Goal: Obtain resource: Download file/media

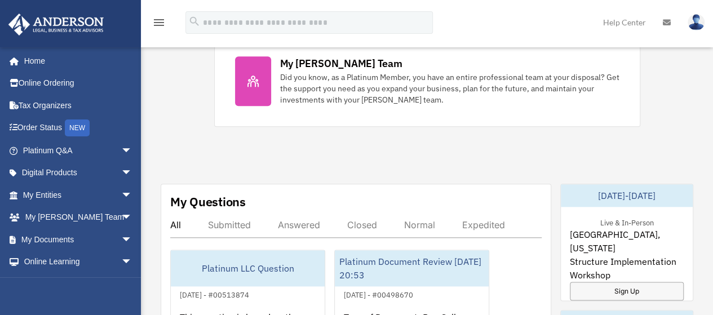
scroll to position [526, 0]
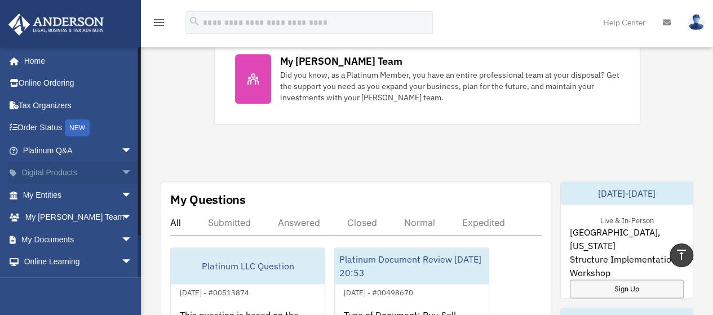
click at [55, 172] on link "Digital Products arrow_drop_down" at bounding box center [78, 173] width 141 height 23
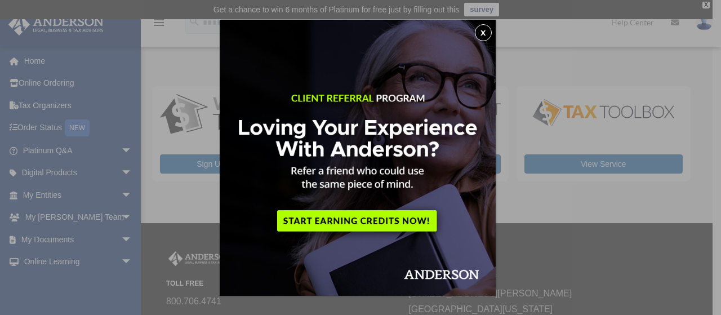
click at [486, 37] on button "x" at bounding box center [483, 32] width 17 height 17
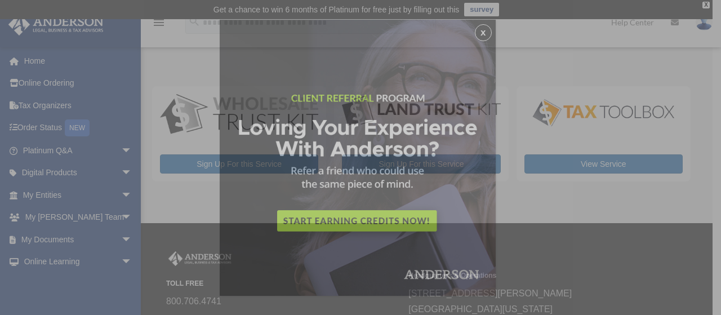
click at [486, 37] on div "x" at bounding box center [360, 157] width 721 height 315
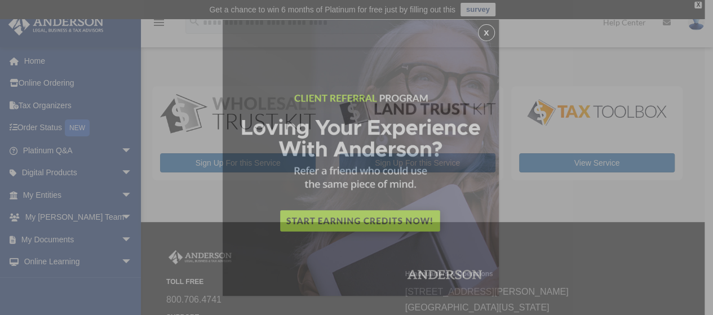
click at [486, 37] on div "x" at bounding box center [356, 157] width 713 height 315
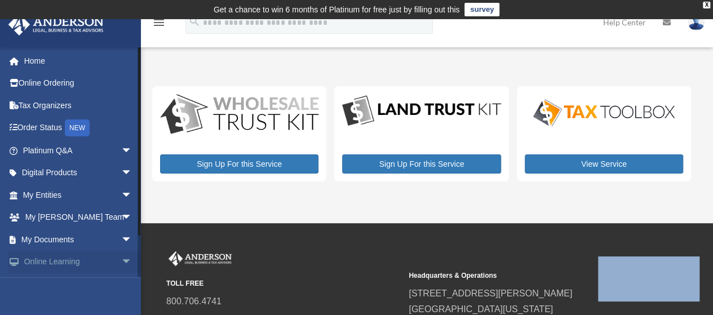
click at [65, 264] on link "Online Learning arrow_drop_down" at bounding box center [78, 262] width 141 height 23
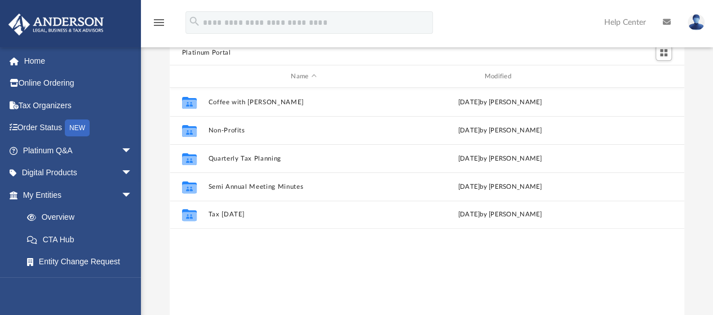
scroll to position [84, 0]
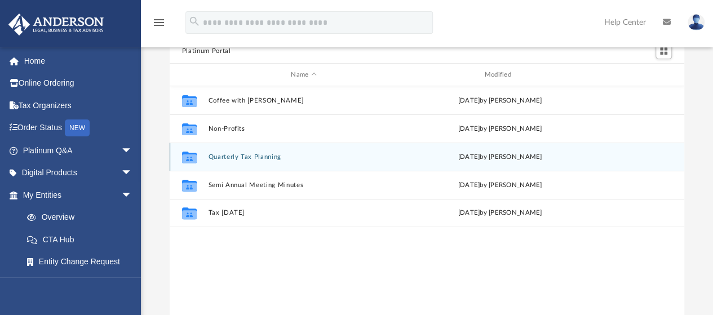
click at [278, 159] on button "Quarterly Tax Planning" at bounding box center [303, 156] width 191 height 7
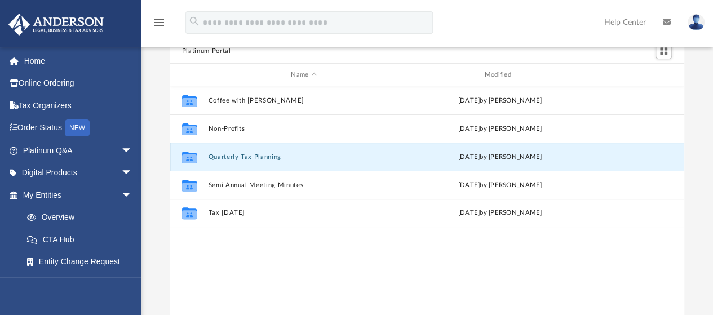
click at [278, 159] on button "Quarterly Tax Planning" at bounding box center [303, 156] width 191 height 7
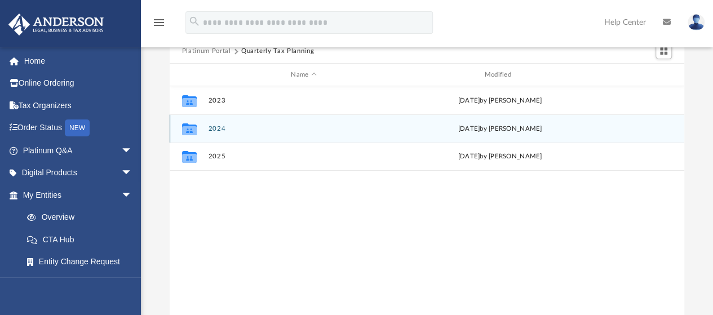
click at [212, 129] on button "2024" at bounding box center [303, 128] width 191 height 7
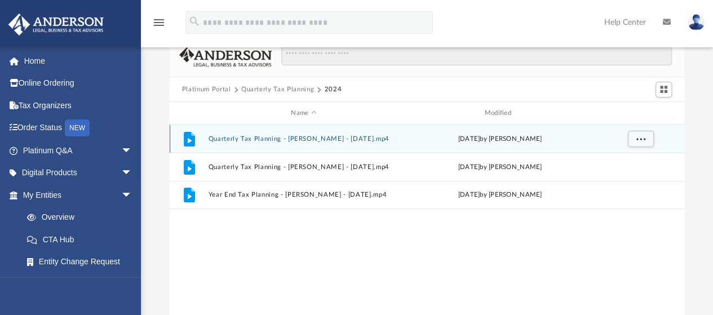
scroll to position [40, 0]
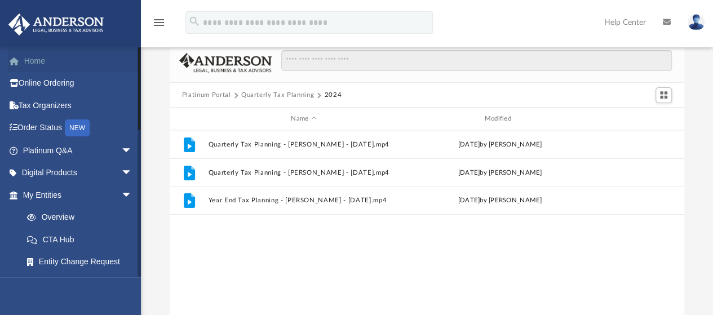
click at [39, 62] on link "Home" at bounding box center [78, 61] width 141 height 23
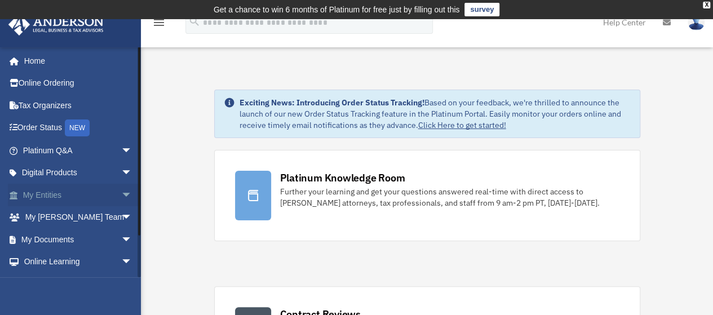
click at [121, 192] on span "arrow_drop_down" at bounding box center [132, 195] width 23 height 23
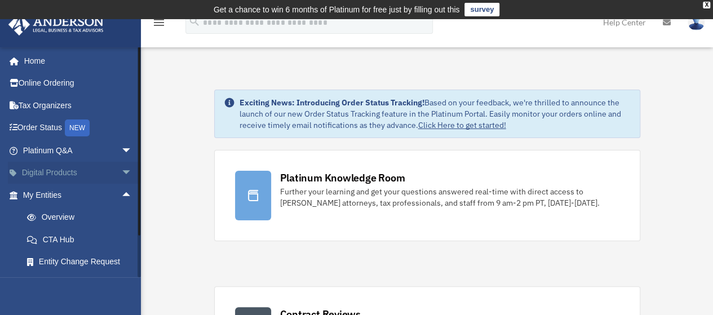
click at [121, 173] on span "arrow_drop_down" at bounding box center [132, 173] width 23 height 23
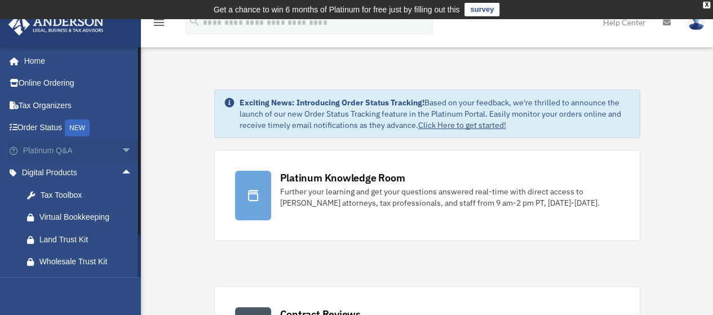
click at [54, 154] on link "Platinum Q&A arrow_drop_down" at bounding box center [78, 150] width 141 height 23
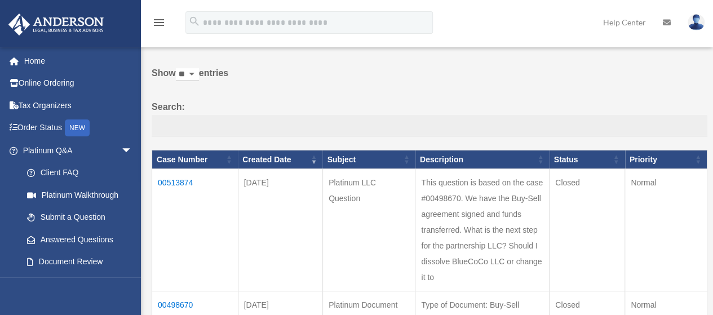
scroll to position [86, 0]
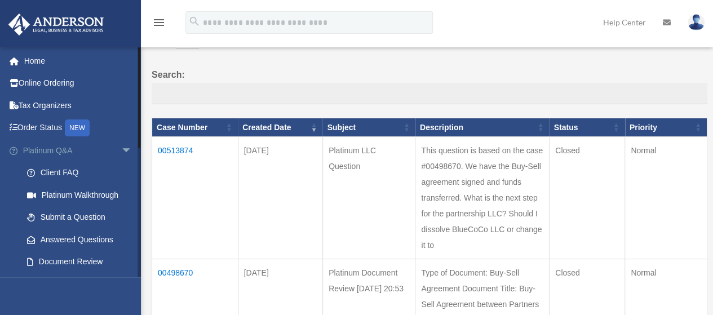
click at [16, 147] on span at bounding box center [19, 151] width 7 height 8
click at [33, 59] on link "Home" at bounding box center [78, 61] width 141 height 23
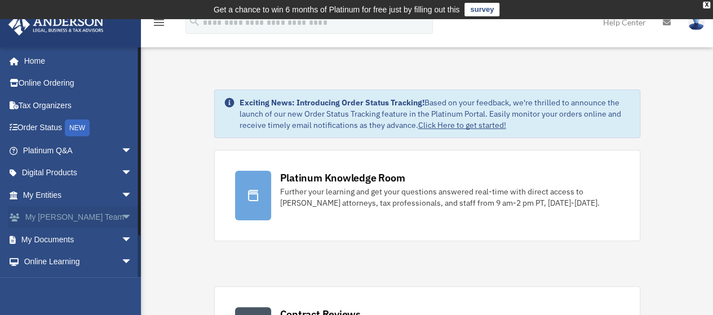
click at [121, 214] on span "arrow_drop_down" at bounding box center [132, 217] width 23 height 23
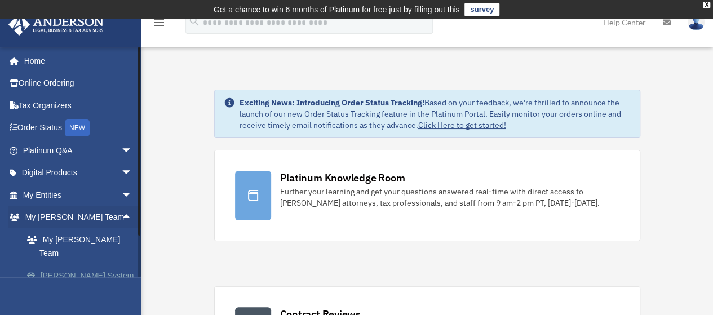
click at [83, 264] on link "[PERSON_NAME] System" at bounding box center [82, 275] width 133 height 23
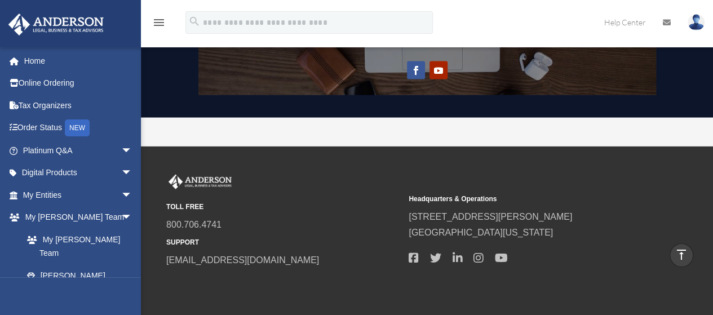
scroll to position [1051, 0]
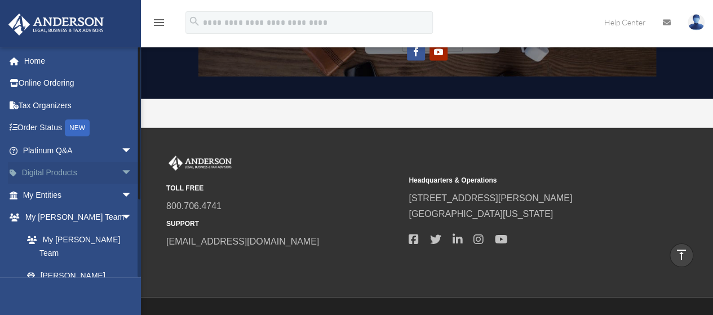
click at [57, 172] on link "Digital Products arrow_drop_down" at bounding box center [78, 173] width 141 height 23
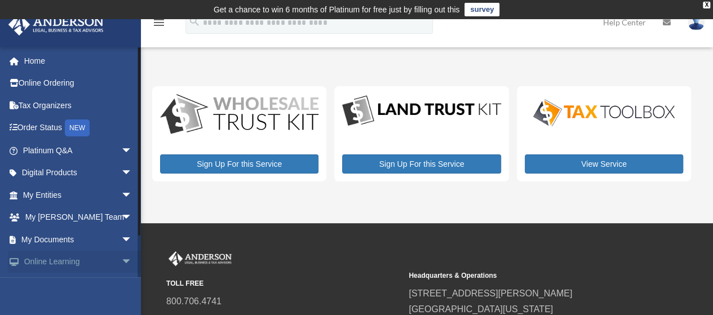
click at [69, 261] on link "Online Learning arrow_drop_down" at bounding box center [78, 262] width 141 height 23
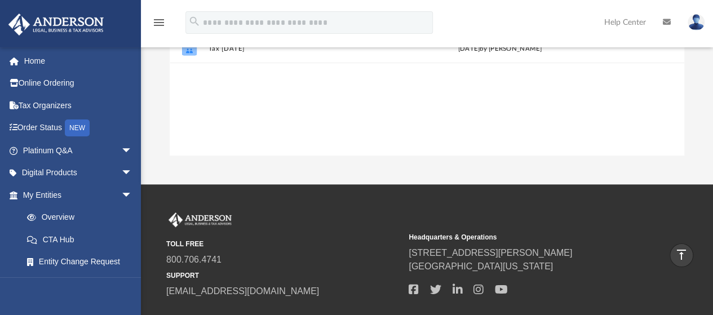
scroll to position [249, 0]
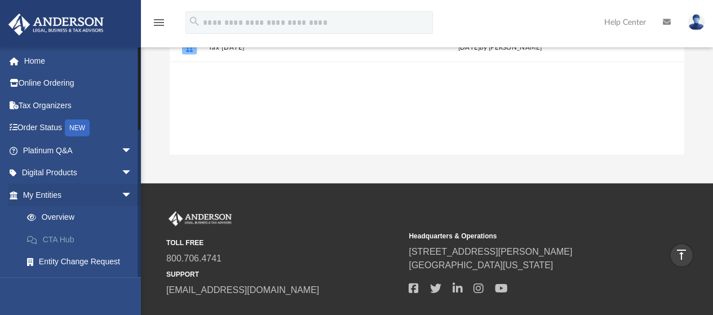
click at [73, 238] on link "CTA Hub" at bounding box center [82, 239] width 133 height 23
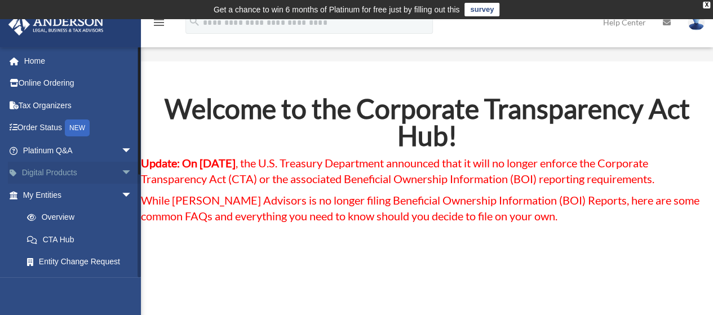
click at [78, 171] on link "Digital Products arrow_drop_down" at bounding box center [78, 173] width 141 height 23
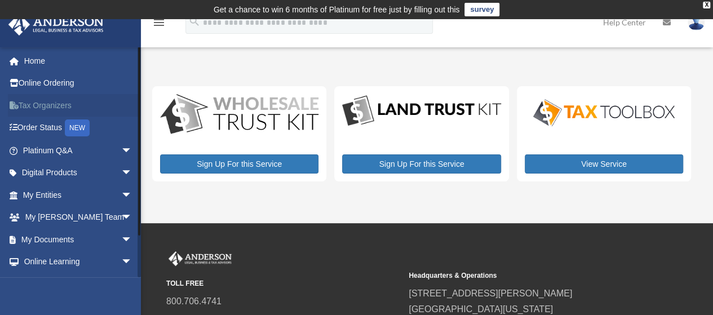
click at [56, 105] on link "Tax Organizers" at bounding box center [78, 105] width 141 height 23
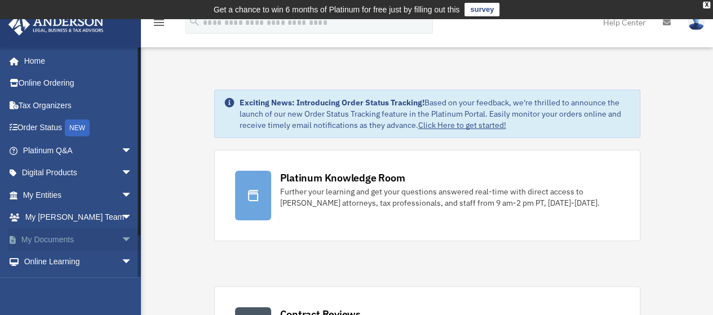
click at [73, 237] on link "My Documents arrow_drop_down" at bounding box center [78, 239] width 141 height 23
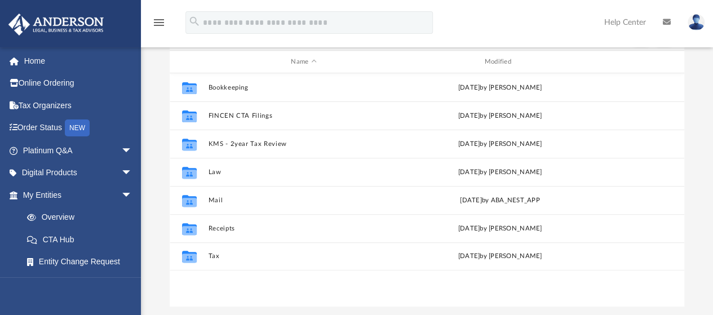
scroll to position [139, 0]
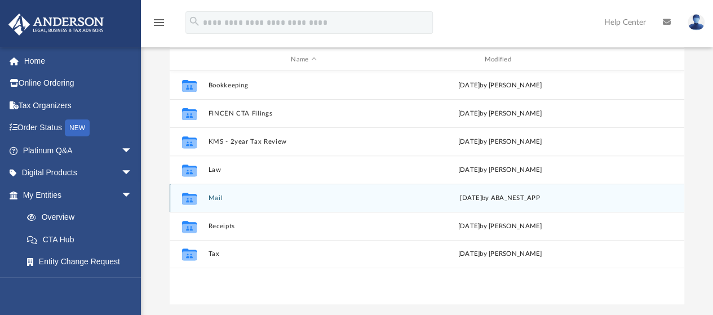
click at [207, 198] on div "Collaborated Folder Mail Thu Jun 12 2025 by ABA_NEST_APP" at bounding box center [427, 198] width 514 height 28
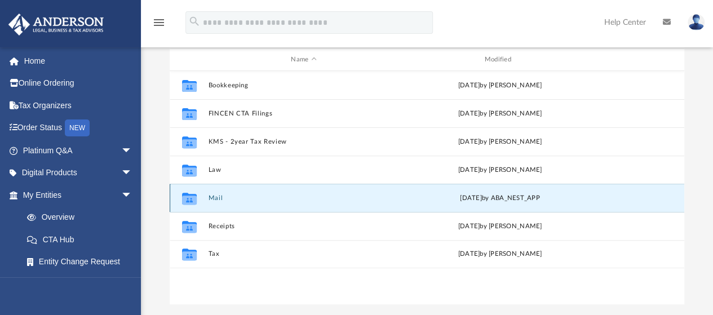
click at [213, 199] on button "Mail" at bounding box center [303, 197] width 191 height 7
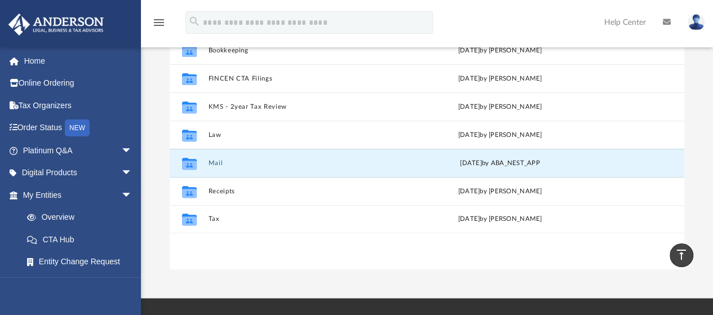
scroll to position [143, 0]
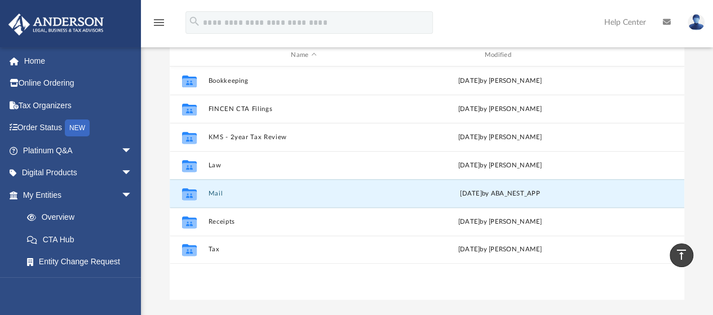
drag, startPoint x: 709, startPoint y: 94, endPoint x: 708, endPoint y: 86, distance: 8.5
click at [708, 88] on div "Difficulty viewing your box folder? You can also access your account directly o…" at bounding box center [427, 120] width 572 height 360
click at [707, 81] on div "Difficulty viewing your box folder? You can also access your account directly o…" at bounding box center [427, 120] width 572 height 360
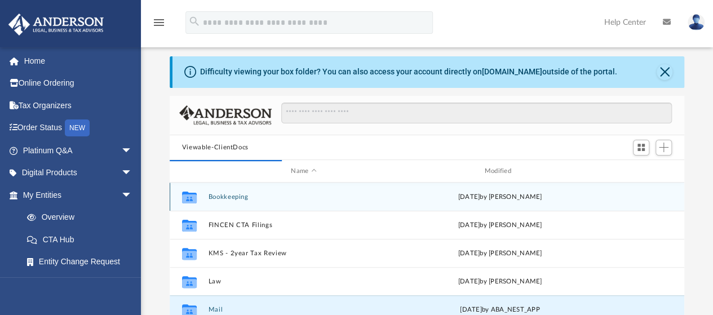
scroll to position [9, 9]
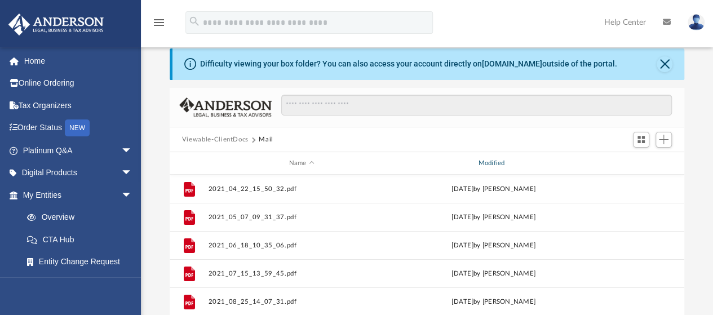
click at [491, 167] on div "Modified" at bounding box center [492, 163] width 187 height 10
click at [490, 162] on div "Modified" at bounding box center [492, 163] width 187 height 10
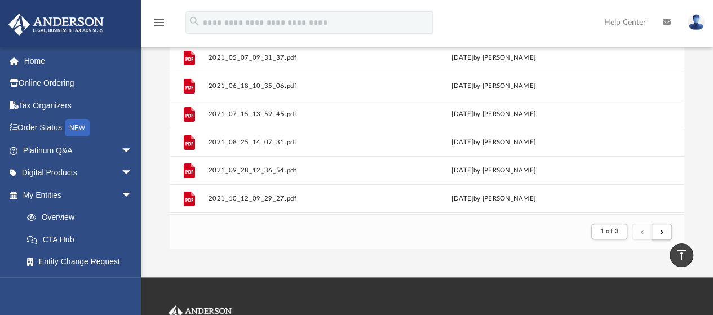
scroll to position [194, 0]
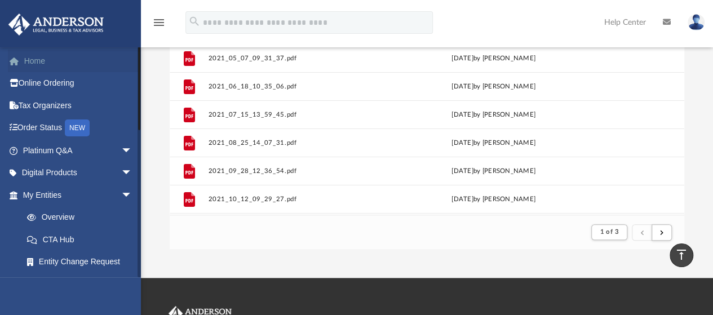
click at [28, 63] on link "Home" at bounding box center [78, 61] width 141 height 23
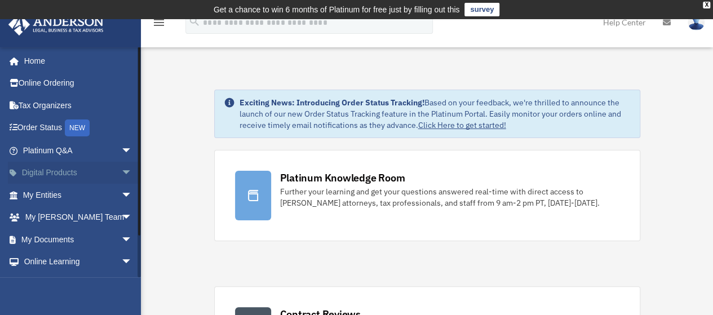
click at [121, 172] on span "arrow_drop_down" at bounding box center [132, 173] width 23 height 23
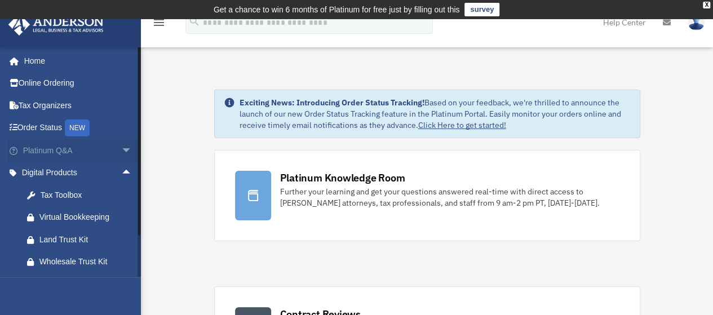
click at [47, 146] on link "Platinum Q&A arrow_drop_down" at bounding box center [78, 150] width 141 height 23
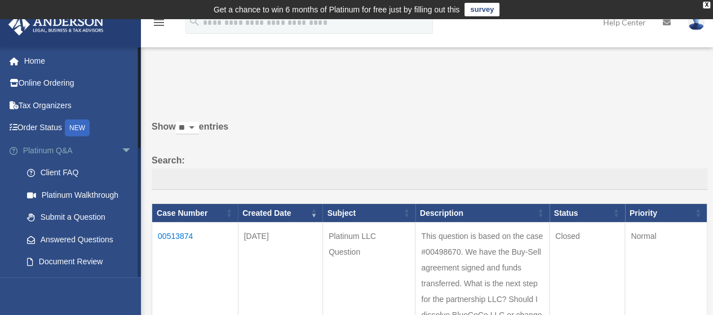
click at [123, 149] on span "arrow_drop_down" at bounding box center [132, 150] width 23 height 23
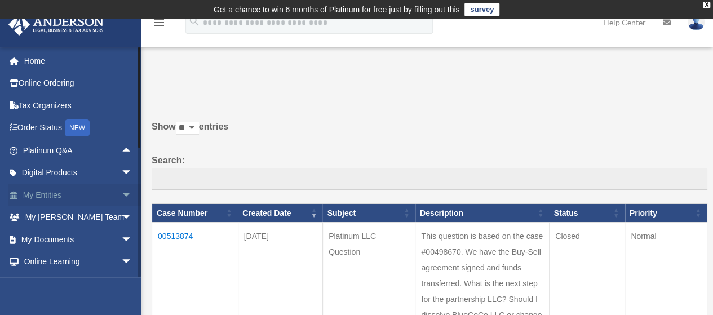
click at [121, 194] on span "arrow_drop_down" at bounding box center [132, 195] width 23 height 23
click at [121, 196] on span "arrow_drop_up" at bounding box center [132, 195] width 23 height 23
click at [121, 240] on span "arrow_drop_down" at bounding box center [132, 239] width 23 height 23
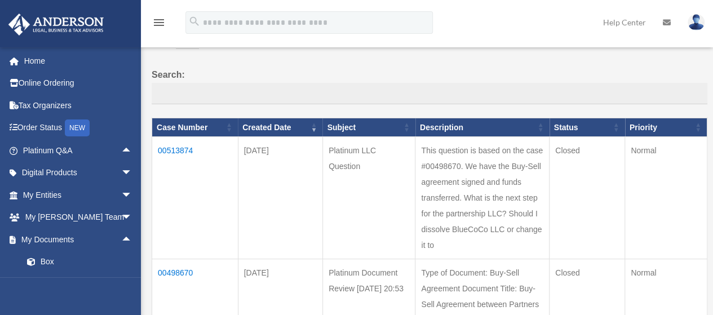
scroll to position [95, 0]
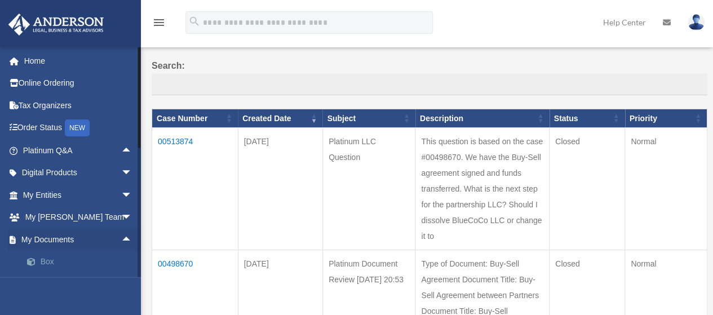
click at [48, 264] on link "Box" at bounding box center [82, 262] width 133 height 23
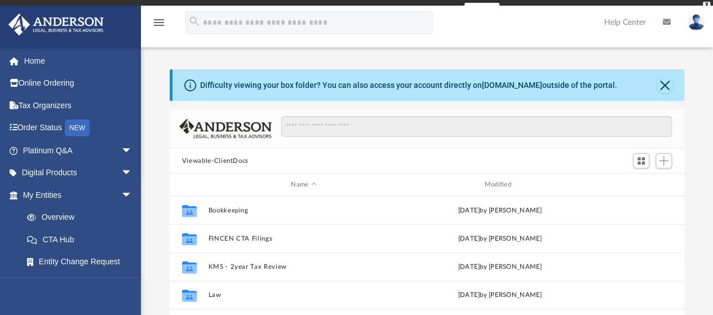
scroll to position [247, 506]
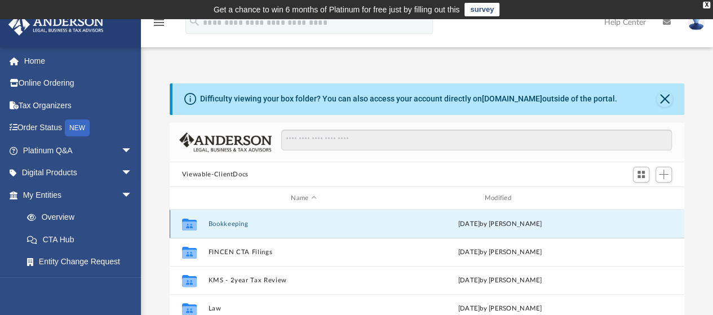
click at [239, 224] on button "Bookkeeping" at bounding box center [303, 223] width 191 height 7
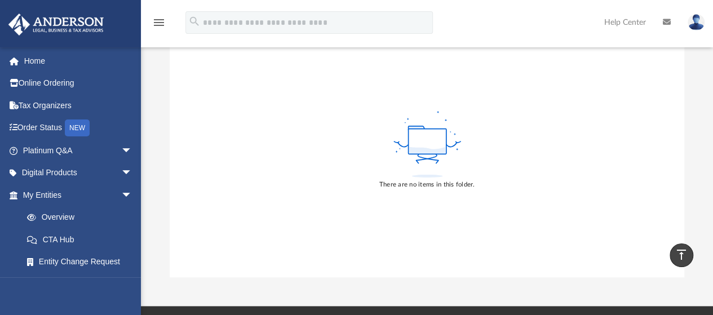
scroll to position [111, 0]
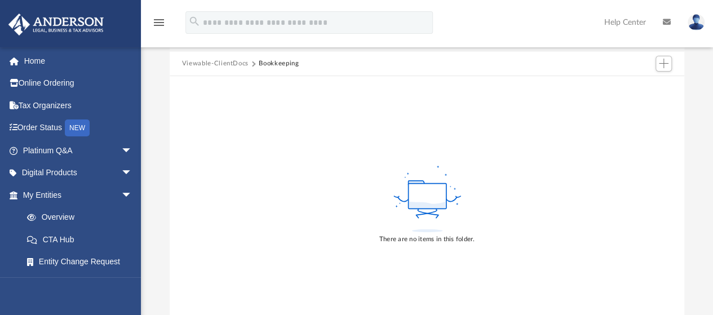
click at [710, 118] on div "Difficulty viewing your box folder? You can also access your account directly o…" at bounding box center [427, 152] width 572 height 360
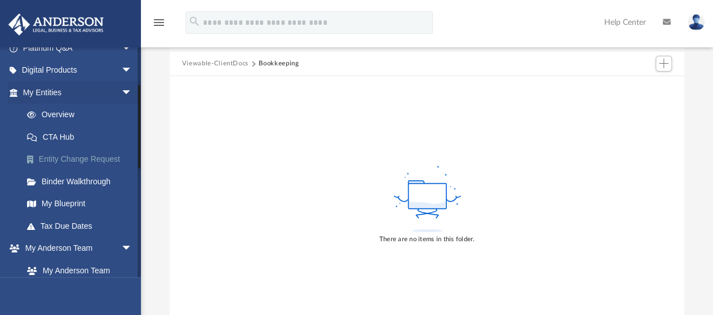
scroll to position [104, 0]
drag, startPoint x: 137, startPoint y: 109, endPoint x: 133, endPoint y: 148, distance: 38.5
click at [133, 148] on div "[EMAIL_ADDRESS][DOMAIN_NAME] Sign Out [EMAIL_ADDRESS][DOMAIN_NAME] Home Online …" at bounding box center [70, 162] width 141 height 230
click at [82, 219] on link "Tax Due Dates" at bounding box center [82, 224] width 133 height 23
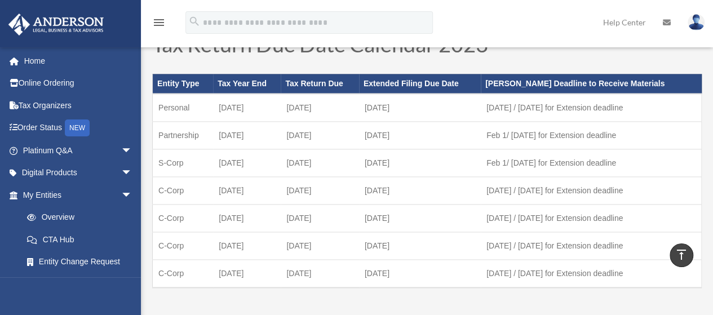
scroll to position [707, 0]
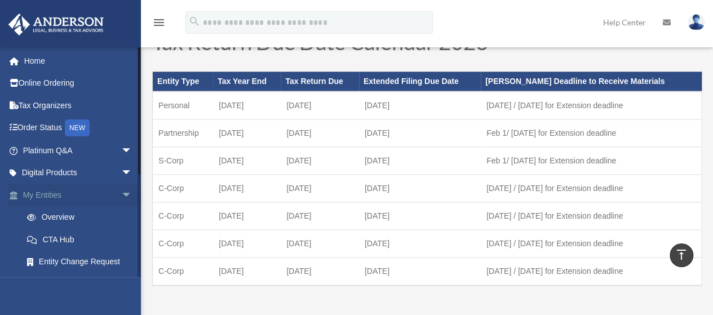
click at [121, 194] on span "arrow_drop_down" at bounding box center [132, 195] width 23 height 23
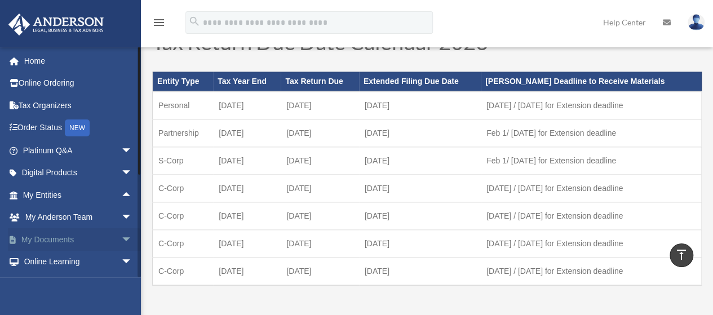
click at [121, 239] on span "arrow_drop_down" at bounding box center [132, 239] width 23 height 23
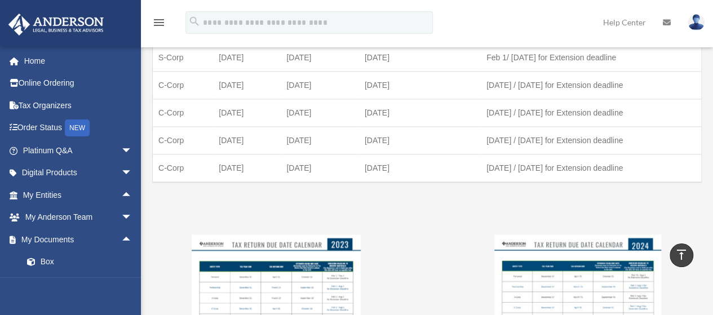
scroll to position [812, 0]
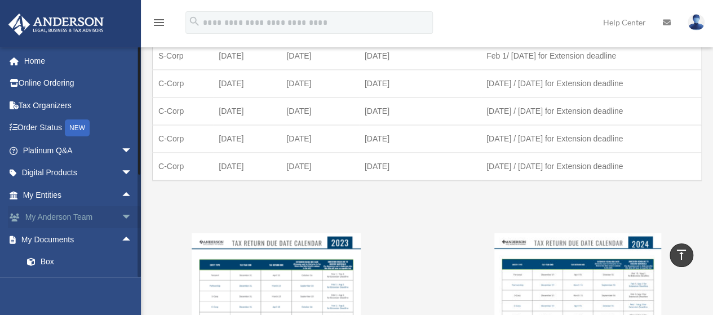
click at [121, 219] on span "arrow_drop_down" at bounding box center [132, 217] width 23 height 23
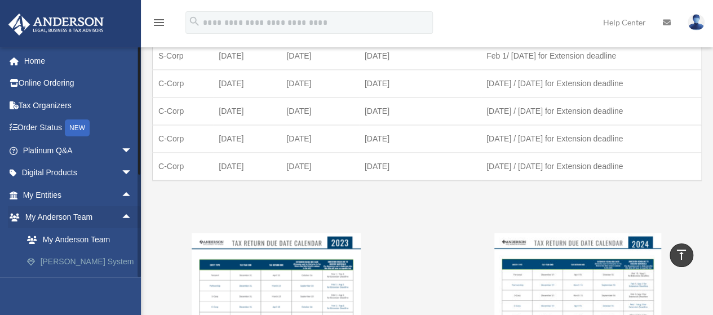
click at [86, 260] on link "[PERSON_NAME] System" at bounding box center [82, 262] width 133 height 23
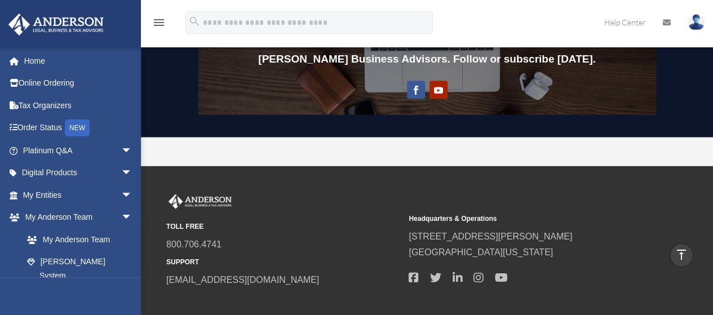
scroll to position [1016, 0]
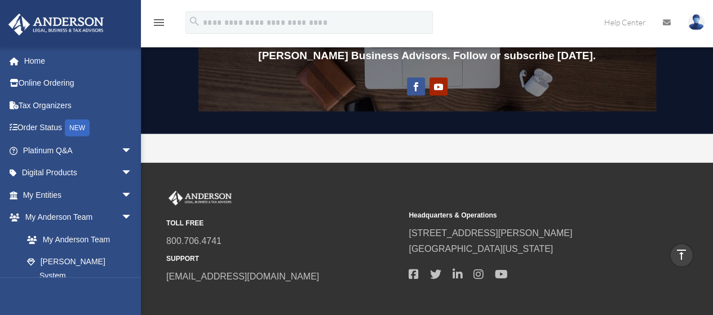
click at [281, 207] on div "TOLL FREE 800.706.4741 SUPPORT info@andersonadvisors.com" at bounding box center [283, 237] width 234 height 94
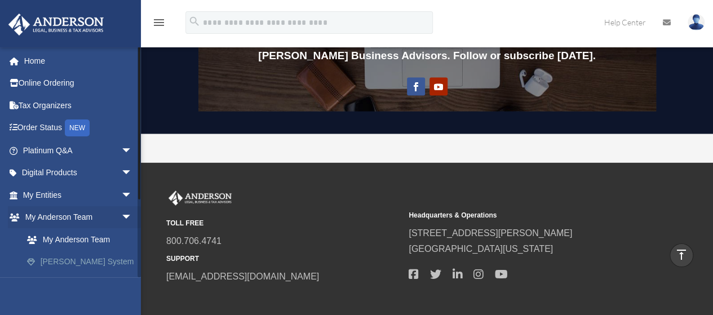
click at [74, 262] on link "[PERSON_NAME] System" at bounding box center [82, 262] width 133 height 23
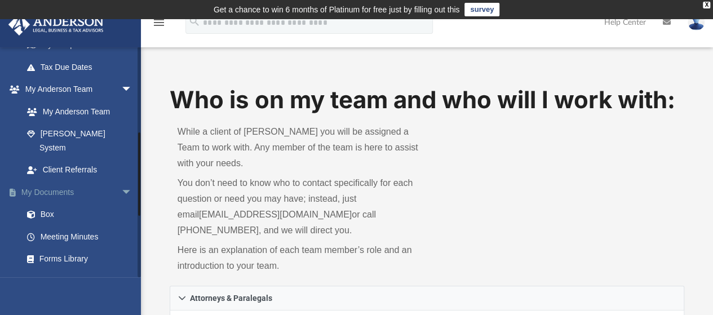
scroll to position [262, 0]
drag, startPoint x: 140, startPoint y: 157, endPoint x: 135, endPoint y: 185, distance: 28.6
click at [135, 185] on div "[EMAIL_ADDRESS][DOMAIN_NAME] Sign Out [EMAIL_ADDRESS][DOMAIN_NAME] Home Online …" at bounding box center [70, 162] width 141 height 230
click at [135, 185] on span "arrow_drop_down" at bounding box center [132, 191] width 23 height 23
click at [121, 180] on span "arrow_drop_up" at bounding box center [132, 191] width 23 height 23
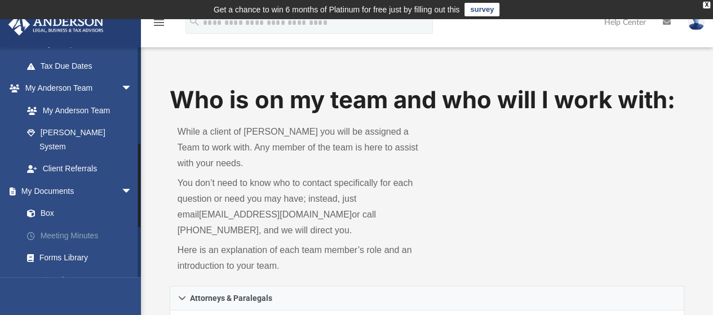
click at [84, 224] on link "Meeting Minutes" at bounding box center [82, 235] width 133 height 23
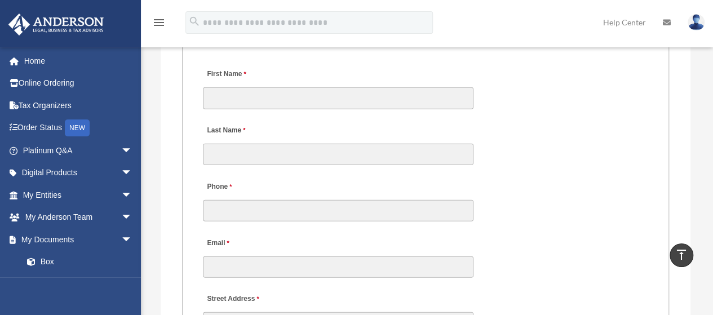
scroll to position [1310, 0]
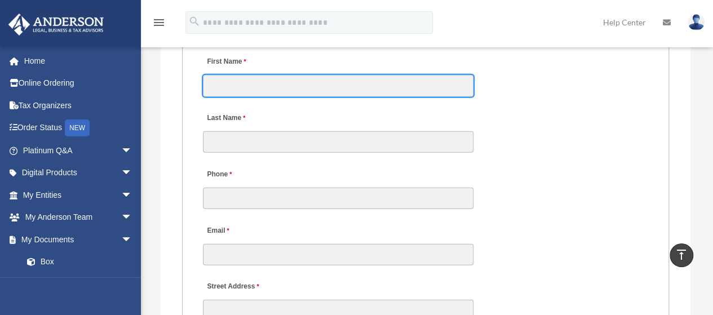
click at [279, 96] on input "First Name" at bounding box center [338, 85] width 270 height 21
type input "********"
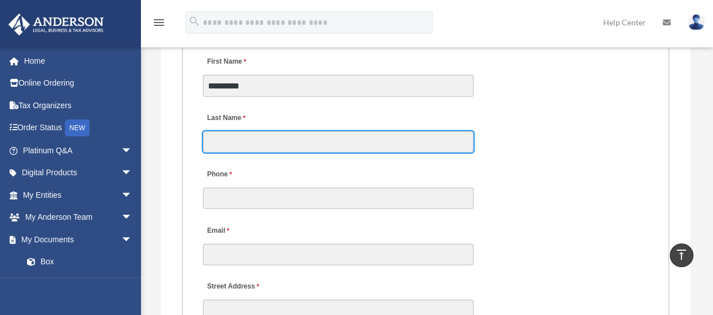
click at [250, 153] on input "Last Name" at bounding box center [338, 141] width 270 height 21
type input "****"
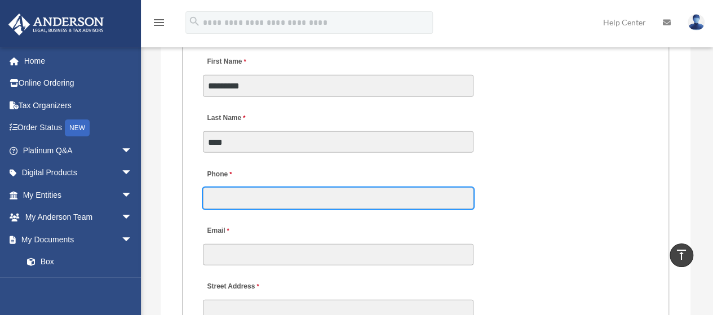
click at [255, 209] on input "Phone" at bounding box center [338, 198] width 270 height 21
type input "**********"
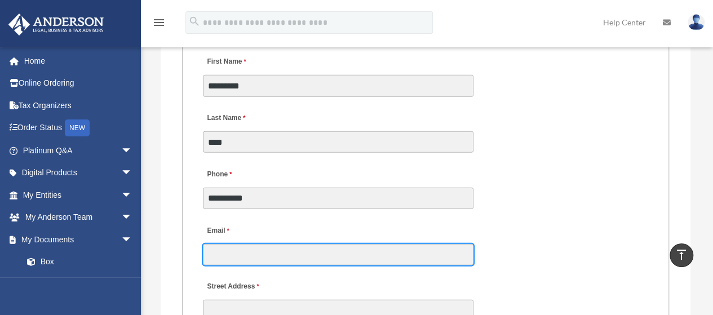
click at [255, 265] on input "Email" at bounding box center [338, 254] width 270 height 21
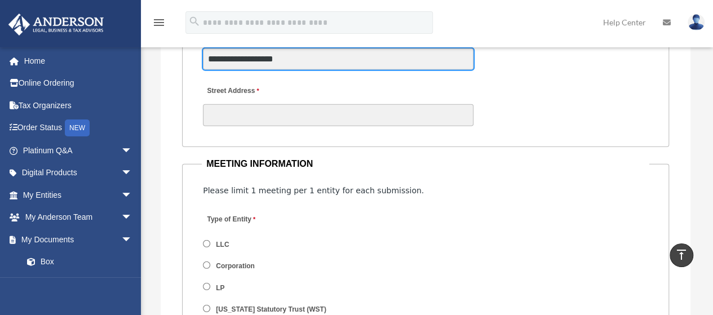
scroll to position [1503, 0]
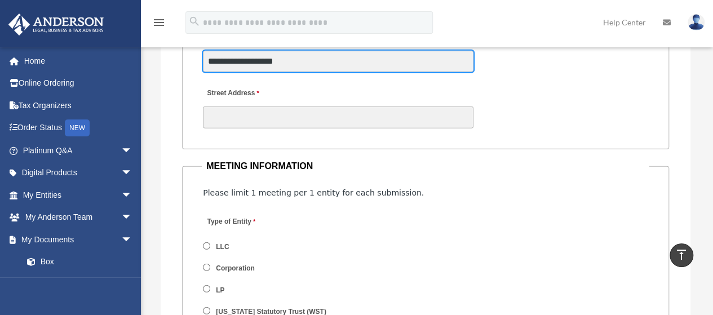
type input "**********"
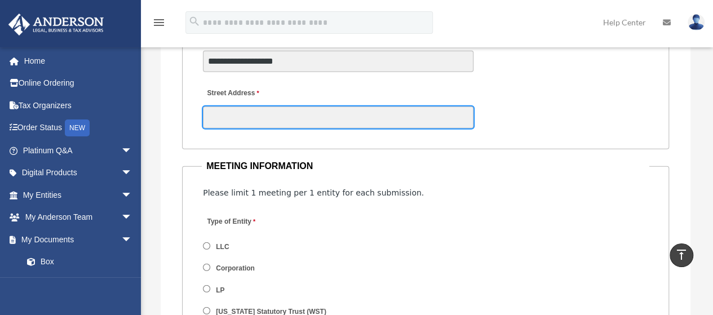
click at [287, 128] on input "Street Address" at bounding box center [338, 116] width 270 height 21
type input "**********"
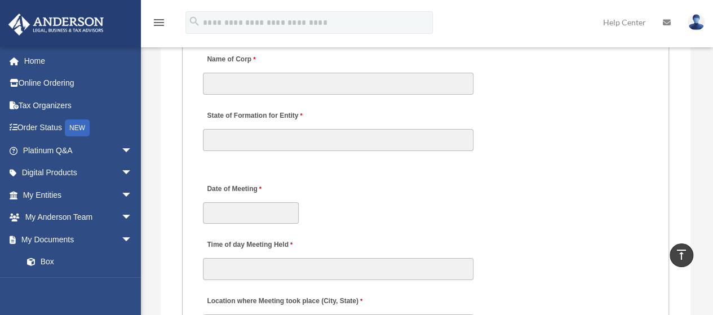
scroll to position [2088, 0]
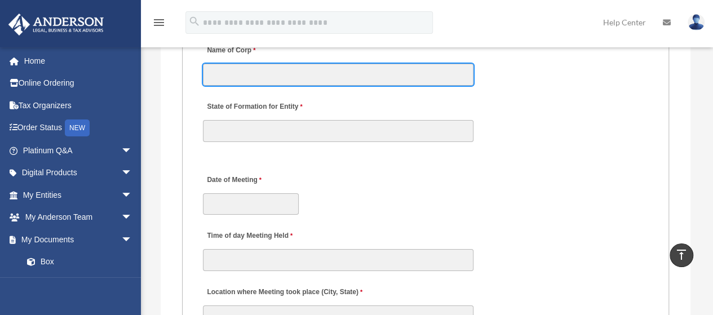
click at [237, 85] on input "Name of Corp" at bounding box center [338, 74] width 270 height 21
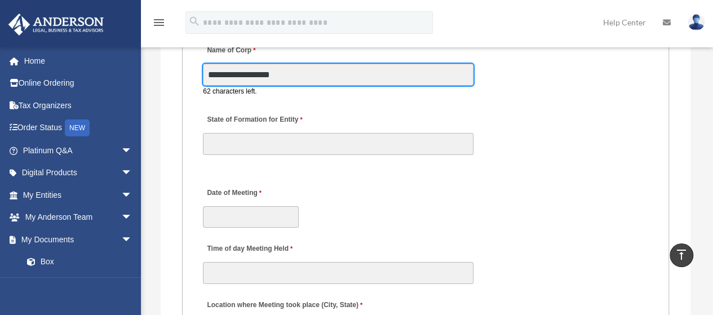
type input "**********"
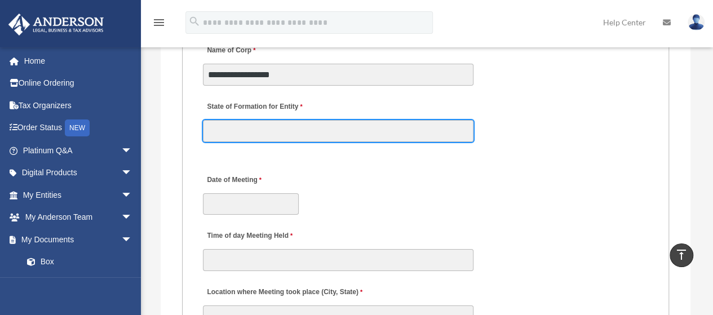
type input "********"
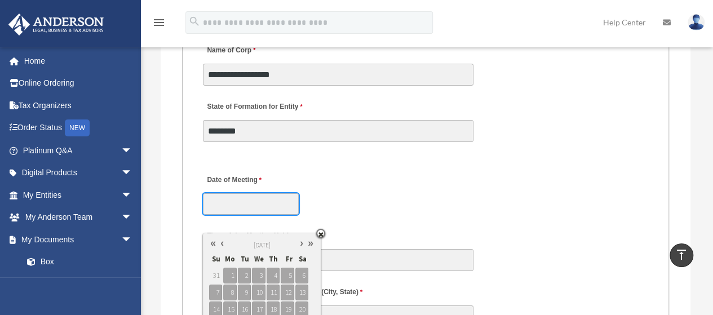
click at [247, 215] on input "Date of Meeting" at bounding box center [251, 203] width 96 height 21
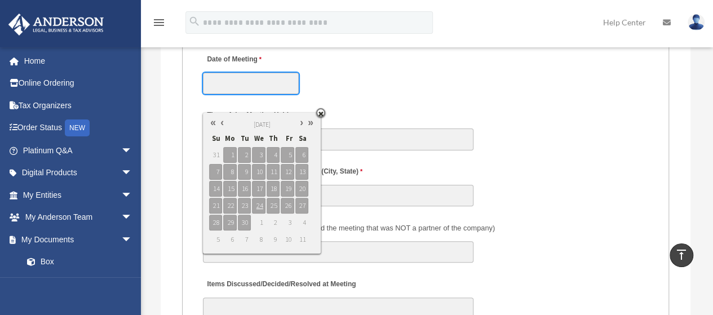
scroll to position [2218, 0]
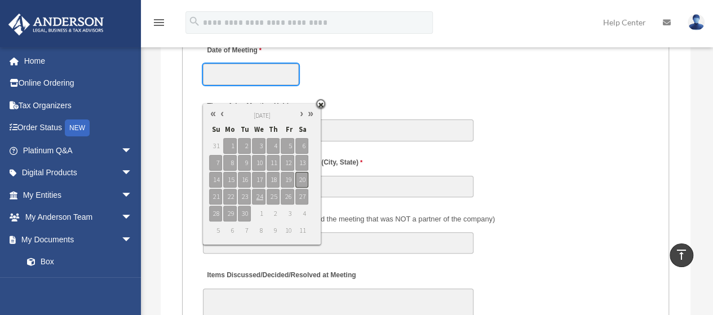
type input "**********"
click at [299, 176] on span "20" at bounding box center [301, 180] width 13 height 16
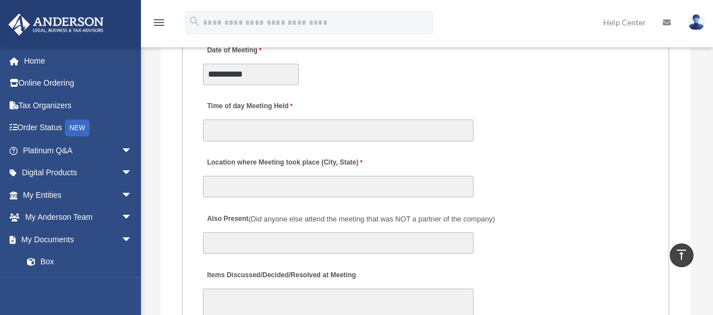
click at [368, 118] on div "Time of day Meeting Held" at bounding box center [425, 118] width 447 height 50
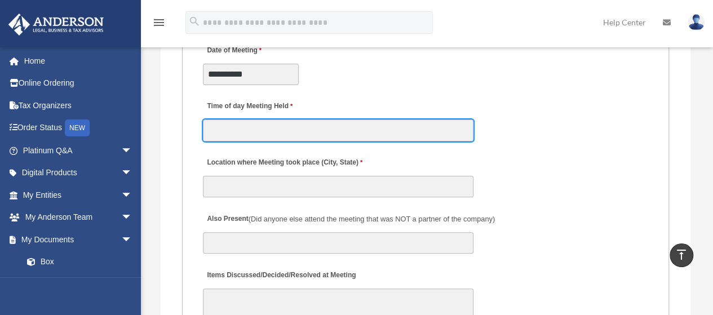
click at [256, 141] on input "Time of day Meeting Held" at bounding box center [338, 129] width 270 height 21
type input "****"
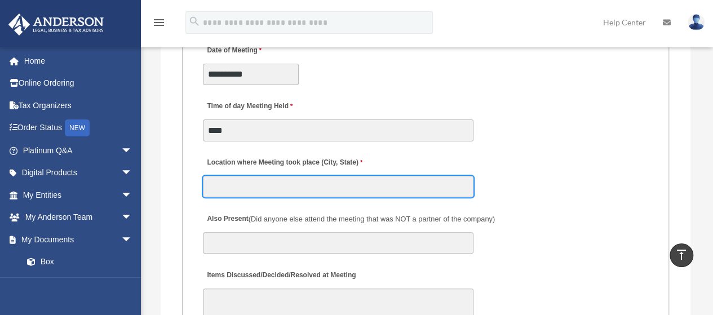
click at [265, 197] on input "Location where Meeting took place (City, State)" at bounding box center [338, 186] width 270 height 21
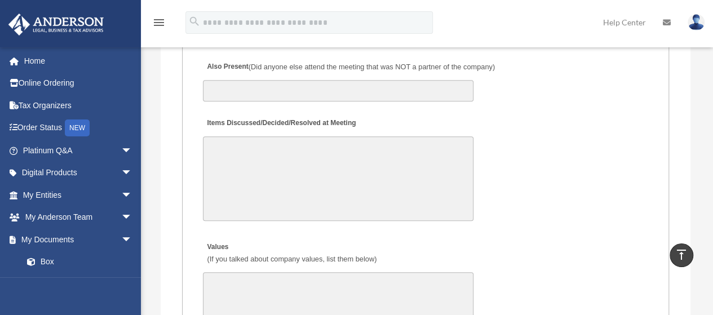
scroll to position [2374, 0]
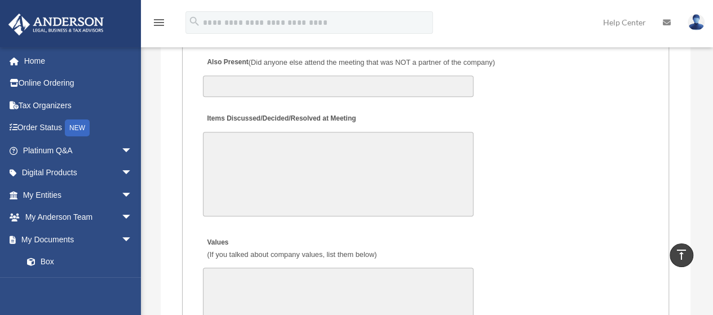
type input "**********"
click at [270, 167] on textarea "Items Discussed/Decided/Resolved at Meeting" at bounding box center [338, 174] width 270 height 84
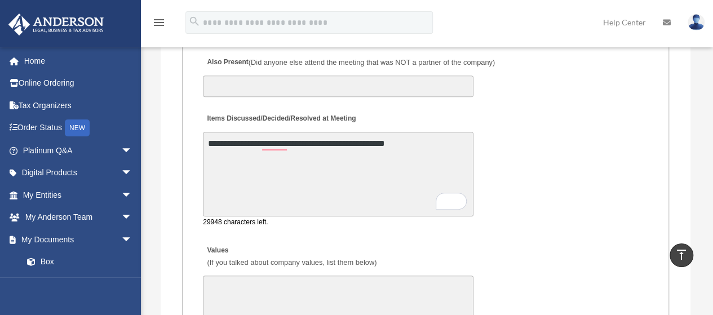
click at [313, 165] on textarea "**********" at bounding box center [338, 174] width 270 height 84
drag, startPoint x: 358, startPoint y: 163, endPoint x: 418, endPoint y: 163, distance: 59.7
click at [417, 163] on textarea "**********" at bounding box center [338, 174] width 270 height 84
click at [418, 163] on textarea "**********" at bounding box center [338, 174] width 270 height 84
click at [419, 163] on textarea "**********" at bounding box center [338, 174] width 270 height 84
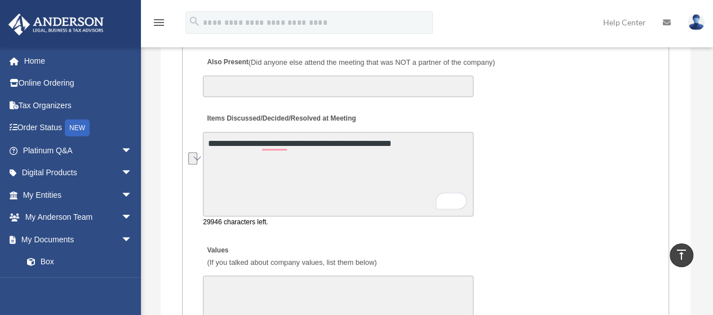
click at [420, 163] on textarea "**********" at bounding box center [338, 174] width 270 height 84
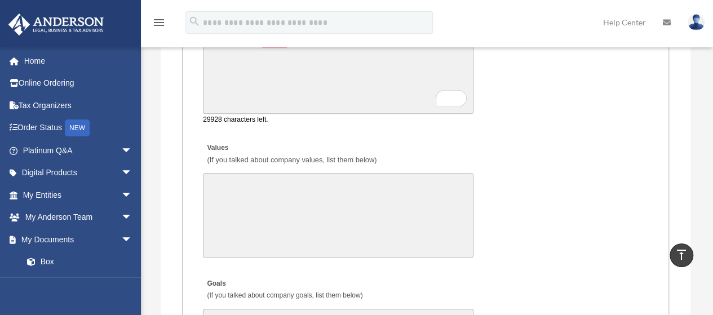
scroll to position [2481, 0]
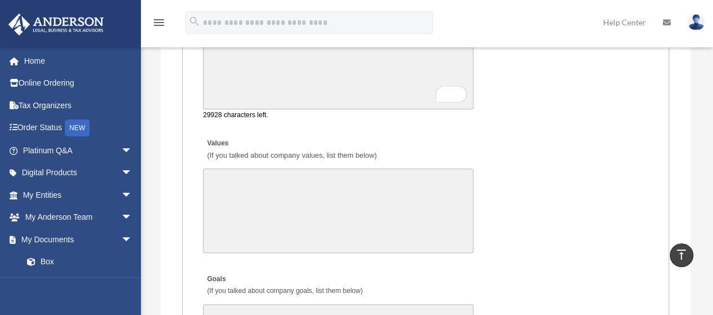
type textarea "**********"
click at [405, 220] on textarea "Values (If you talked about company values, list them below)" at bounding box center [338, 210] width 270 height 84
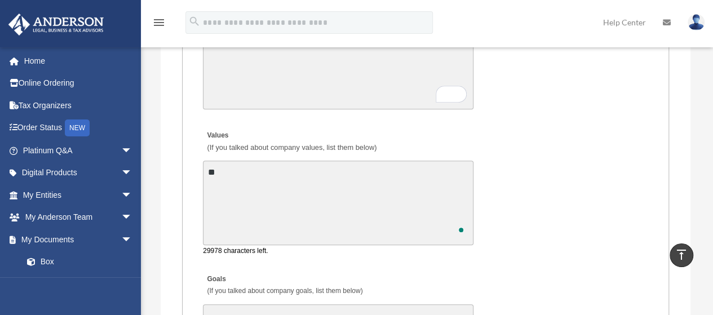
type textarea "*"
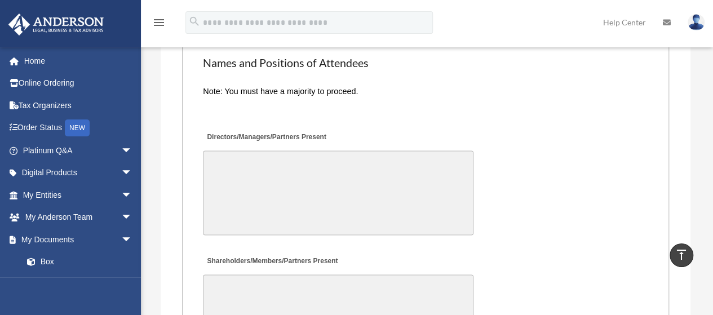
scroll to position [2877, 0]
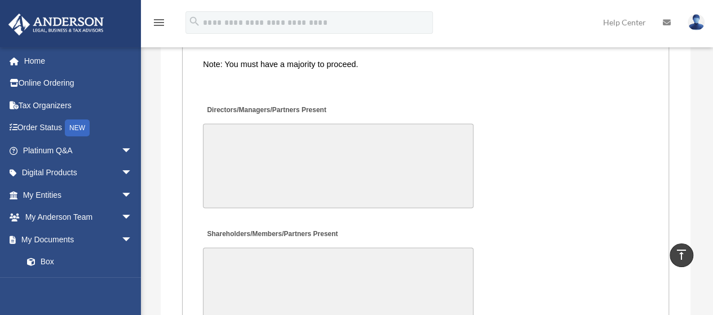
type textarea "**********"
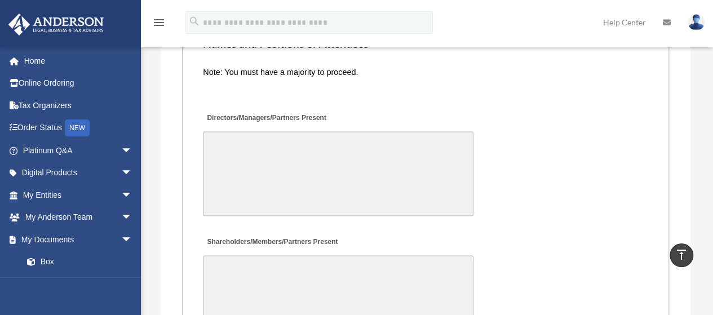
click at [368, 174] on textarea "Directors/Managers/Partners Present" at bounding box center [338, 173] width 270 height 84
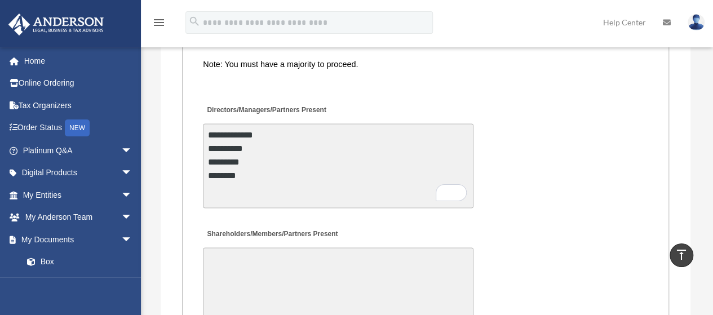
drag, startPoint x: 264, startPoint y: 195, endPoint x: 228, endPoint y: 181, distance: 38.4
click at [228, 181] on textarea "**********" at bounding box center [338, 165] width 270 height 84
drag, startPoint x: 225, startPoint y: 177, endPoint x: 208, endPoint y: 156, distance: 26.8
click at [208, 156] on textarea "**********" at bounding box center [338, 165] width 270 height 84
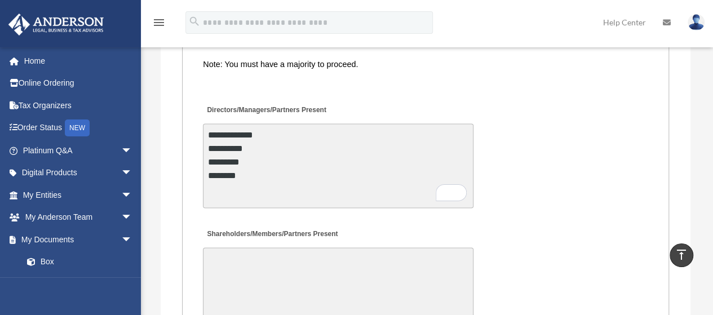
click at [208, 156] on textarea "**********" at bounding box center [338, 165] width 270 height 84
drag, startPoint x: 208, startPoint y: 156, endPoint x: 262, endPoint y: 194, distance: 65.9
click at [262, 194] on textarea "**********" at bounding box center [338, 165] width 270 height 84
type textarea "**********"
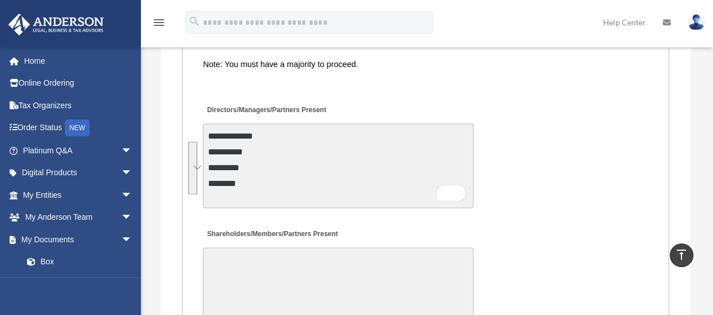
click at [235, 275] on textarea "Shareholders/Members/Partners Present" at bounding box center [338, 289] width 270 height 84
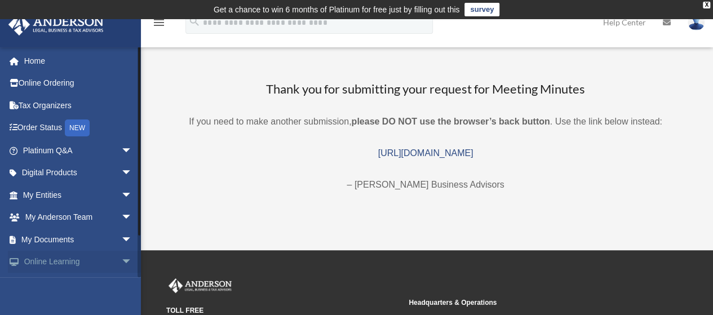
click at [121, 264] on span "arrow_drop_down" at bounding box center [132, 262] width 23 height 23
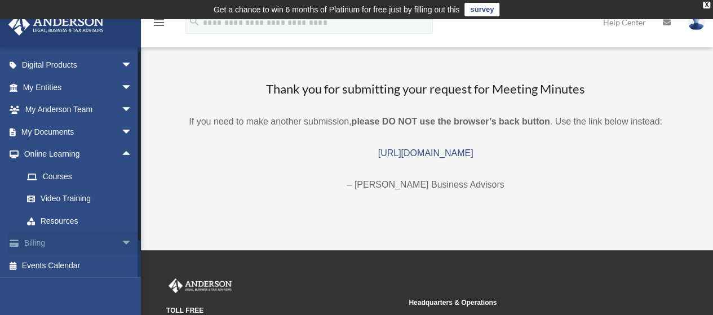
drag, startPoint x: 137, startPoint y: 185, endPoint x: 134, endPoint y: 232, distance: 46.9
click at [134, 228] on div "[EMAIL_ADDRESS][DOMAIN_NAME] Sign Out [EMAIL_ADDRESS][DOMAIN_NAME] Home Online …" at bounding box center [70, 162] width 141 height 230
click at [63, 219] on link "Resources" at bounding box center [82, 219] width 133 height 23
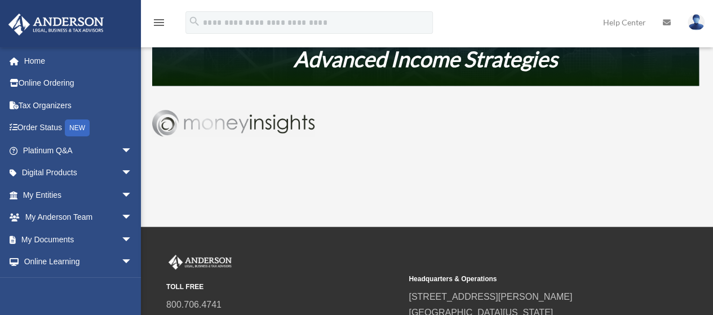
scroll to position [679, 0]
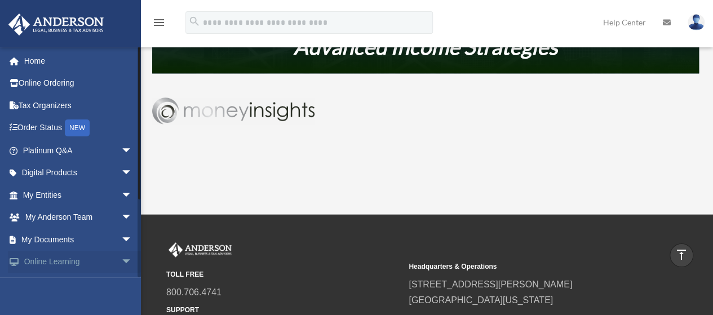
click at [121, 262] on span "arrow_drop_down" at bounding box center [132, 262] width 23 height 23
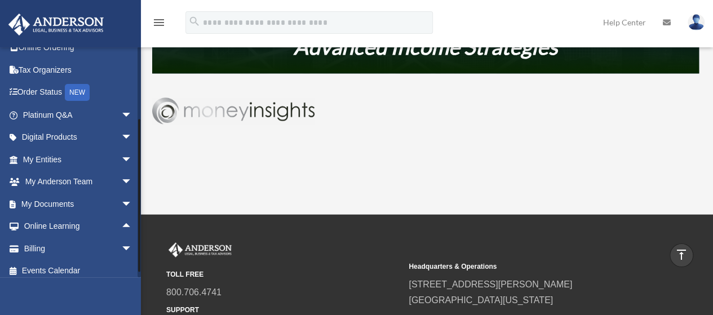
scroll to position [42, 0]
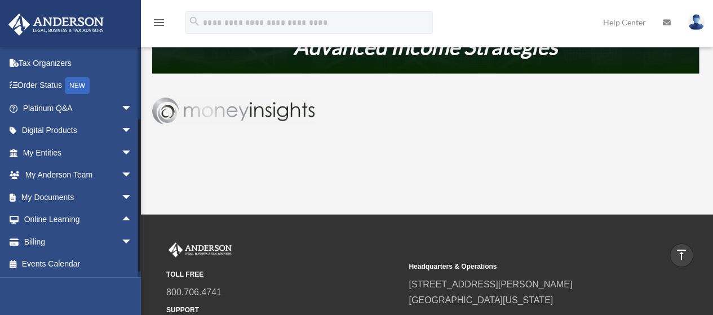
drag, startPoint x: 138, startPoint y: 198, endPoint x: 136, endPoint y: 291, distance: 93.5
click at [127, 293] on div "[EMAIL_ADDRESS][DOMAIN_NAME] Sign Out [EMAIL_ADDRESS][DOMAIN_NAME] Home Online …" at bounding box center [70, 204] width 141 height 315
click at [121, 222] on span "arrow_drop_up" at bounding box center [132, 219] width 23 height 23
drag, startPoint x: 139, startPoint y: 207, endPoint x: 135, endPoint y: 215, distance: 9.3
click at [139, 207] on div at bounding box center [139, 200] width 2 height 153
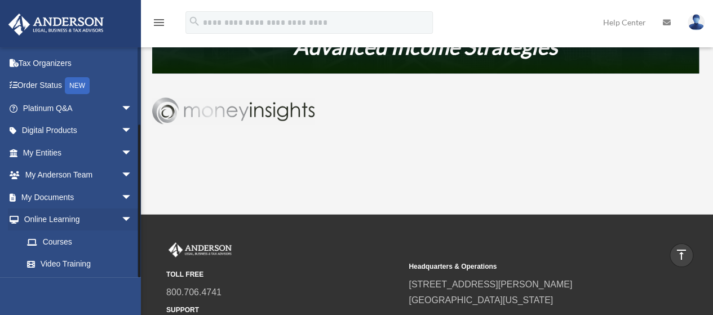
scroll to position [109, 0]
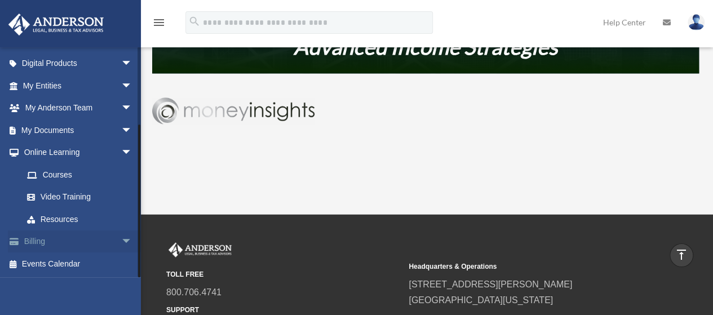
drag, startPoint x: 135, startPoint y: 215, endPoint x: 128, endPoint y: 234, distance: 19.8
click at [128, 234] on div "[EMAIL_ADDRESS][DOMAIN_NAME] Sign Out [EMAIL_ADDRESS][DOMAIN_NAME] Home Online …" at bounding box center [70, 162] width 141 height 230
click at [74, 221] on link "Resources" at bounding box center [82, 219] width 133 height 23
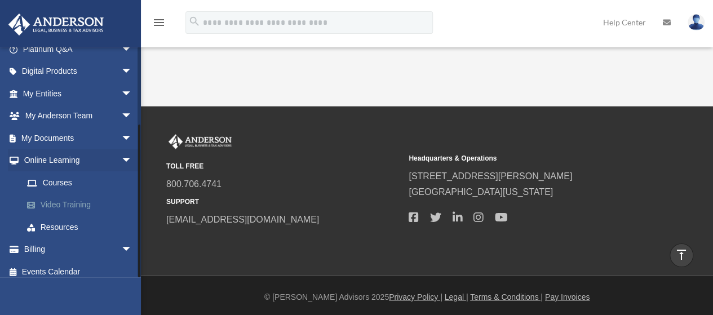
scroll to position [109, 0]
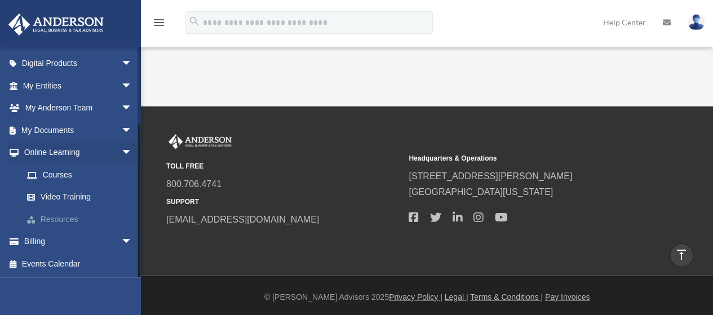
drag, startPoint x: 138, startPoint y: 102, endPoint x: 132, endPoint y: 216, distance: 114.5
click at [132, 215] on div "fengqingz@yahoo.com Sign Out fengqingz@yahoo.com Home Online Ordering Tax Organ…" at bounding box center [70, 162] width 141 height 230
click at [55, 176] on link "Courses" at bounding box center [82, 174] width 133 height 23
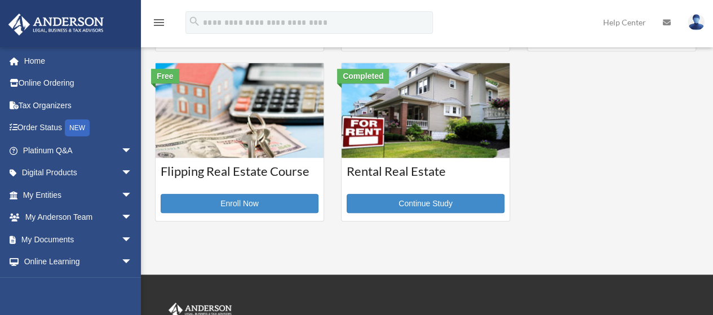
scroll to position [359, 0]
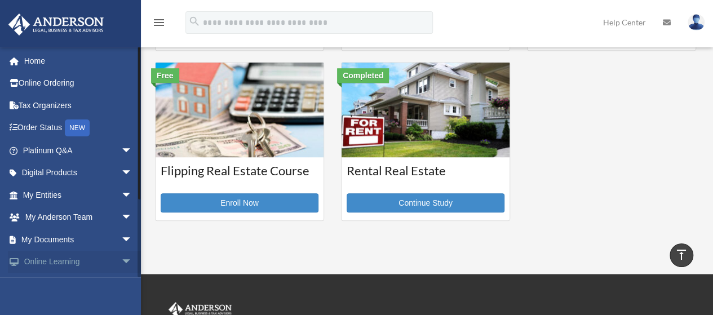
click at [121, 257] on span "arrow_drop_down" at bounding box center [132, 262] width 23 height 23
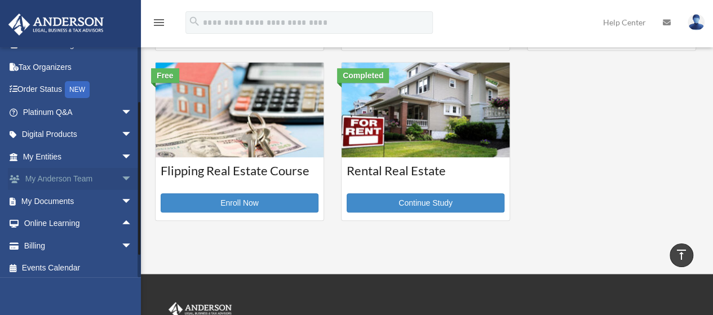
scroll to position [42, 0]
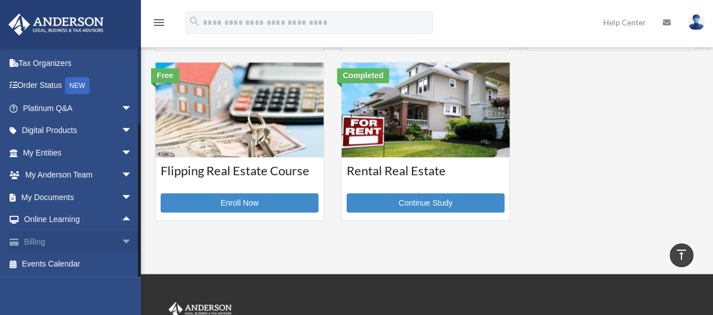
drag, startPoint x: 139, startPoint y: 90, endPoint x: 124, endPoint y: 240, distance: 151.1
click at [128, 216] on div "[EMAIL_ADDRESS][DOMAIN_NAME] Sign Out [EMAIL_ADDRESS][DOMAIN_NAME] Home Online …" at bounding box center [70, 162] width 141 height 230
click at [121, 242] on span "arrow_drop_down" at bounding box center [132, 241] width 23 height 23
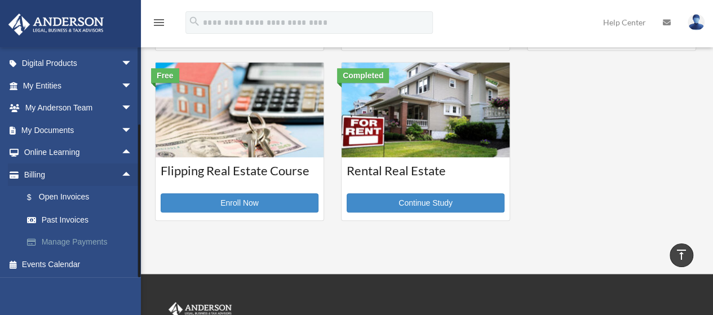
drag, startPoint x: 137, startPoint y: 181, endPoint x: 134, endPoint y: 250, distance: 68.8
click at [134, 250] on div "[EMAIL_ADDRESS][DOMAIN_NAME] Sign Out [EMAIL_ADDRESS][DOMAIN_NAME] Home Online …" at bounding box center [70, 162] width 141 height 230
click at [101, 242] on link "Manage Payments" at bounding box center [82, 242] width 133 height 23
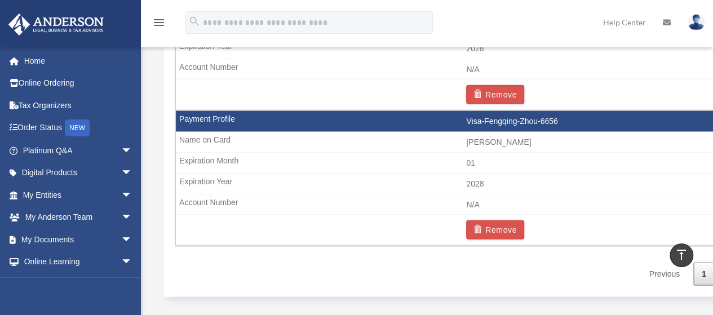
scroll to position [1284, 0]
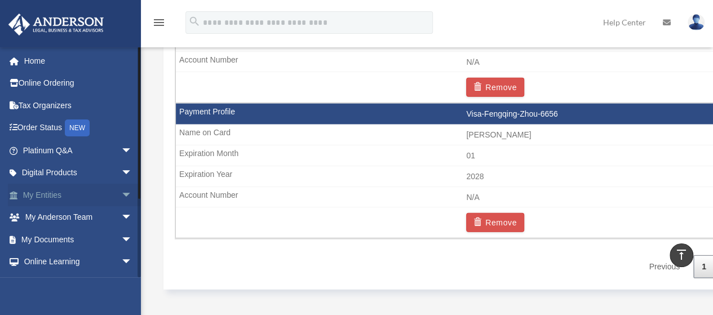
click at [121, 197] on span "arrow_drop_down" at bounding box center [132, 195] width 23 height 23
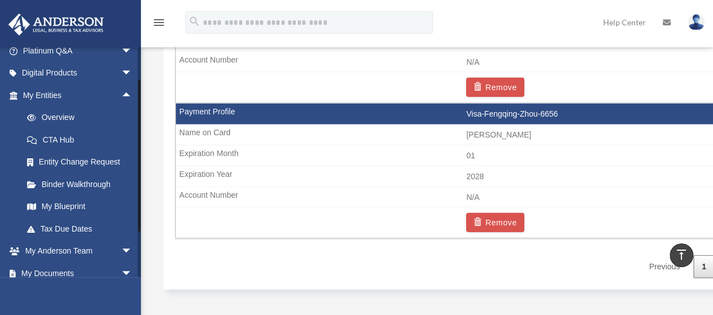
scroll to position [101, 0]
drag, startPoint x: 138, startPoint y: 192, endPoint x: 138, endPoint y: 224, distance: 32.7
click at [138, 224] on div at bounding box center [139, 155] width 2 height 152
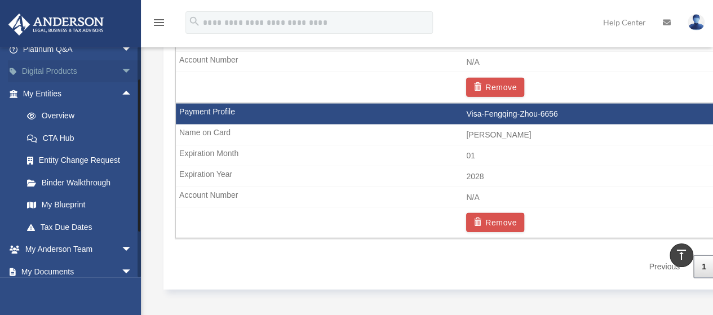
click at [121, 75] on span "arrow_drop_down" at bounding box center [132, 71] width 23 height 23
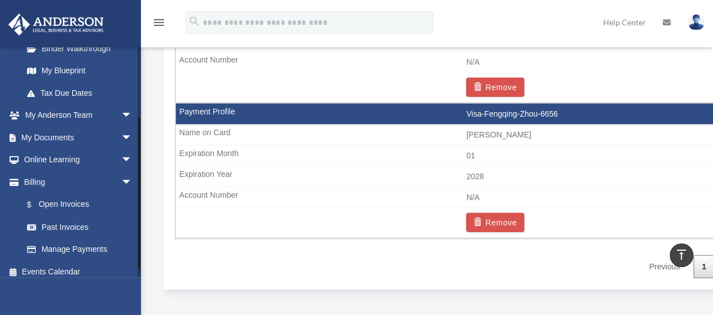
scroll to position [332, 0]
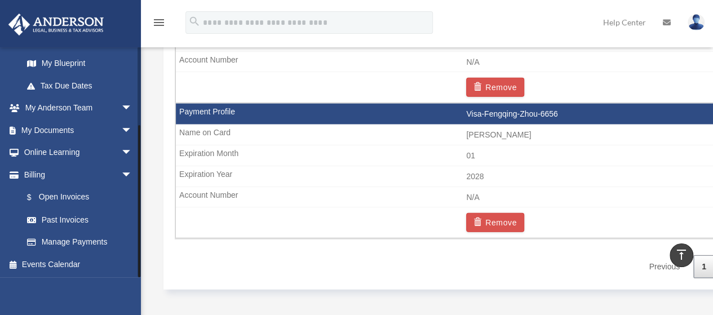
drag, startPoint x: 139, startPoint y: 164, endPoint x: 139, endPoint y: 231, distance: 67.0
click at [139, 231] on div at bounding box center [139, 201] width 2 height 152
drag, startPoint x: 139, startPoint y: 221, endPoint x: 136, endPoint y: 262, distance: 40.7
click at [136, 260] on div "fengqingz@yahoo.com Sign Out fengqingz@yahoo.com Home Online Ordering Tax Organ…" at bounding box center [70, 162] width 141 height 230
click at [78, 261] on link "Events Calendar" at bounding box center [78, 264] width 141 height 23
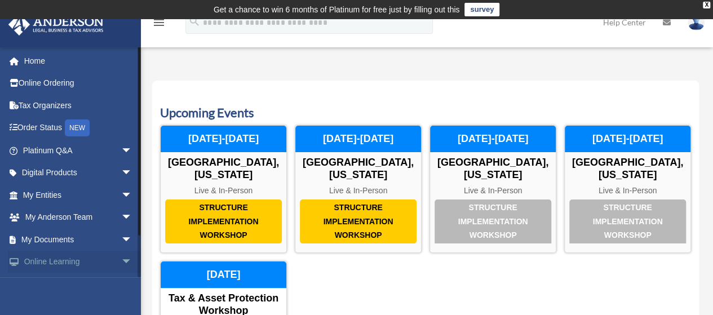
click at [121, 260] on span "arrow_drop_down" at bounding box center [132, 262] width 23 height 23
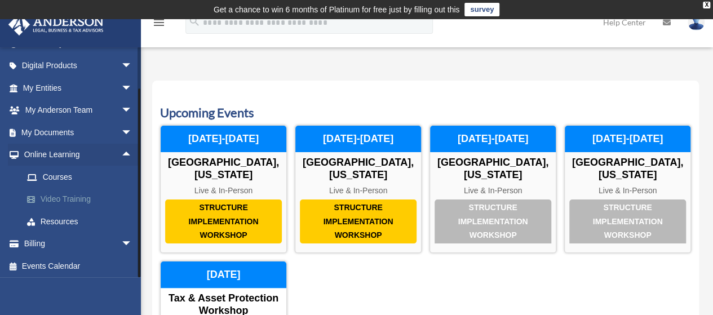
scroll to position [109, 0]
drag, startPoint x: 140, startPoint y: 167, endPoint x: 137, endPoint y: 201, distance: 34.0
click at [137, 201] on div "[EMAIL_ADDRESS][DOMAIN_NAME] Sign Out [EMAIL_ADDRESS][DOMAIN_NAME] Home Online …" at bounding box center [70, 162] width 141 height 230
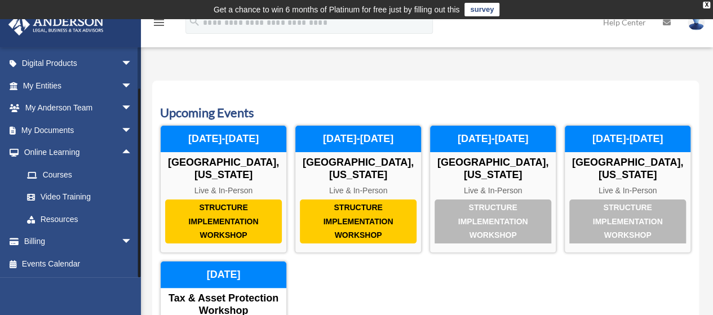
drag, startPoint x: 138, startPoint y: 207, endPoint x: 137, endPoint y: 255, distance: 47.9
click at [135, 238] on div "[EMAIL_ADDRESS][DOMAIN_NAME] Sign Out [EMAIL_ADDRESS][DOMAIN_NAME] Home Online …" at bounding box center [70, 162] width 141 height 230
click at [69, 219] on link "Resources" at bounding box center [82, 219] width 133 height 23
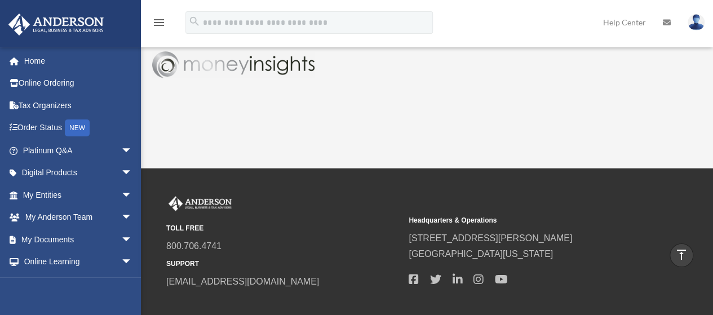
scroll to position [727, 0]
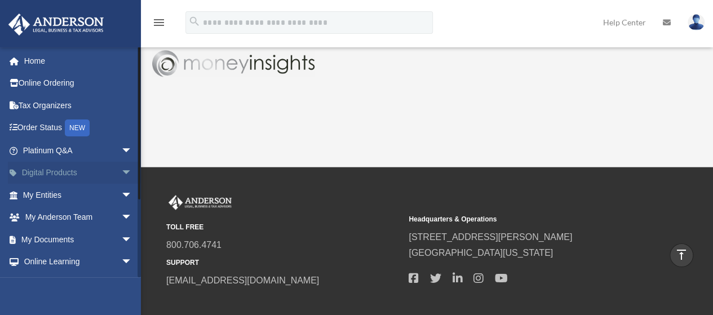
click at [121, 171] on span "arrow_drop_down" at bounding box center [132, 173] width 23 height 23
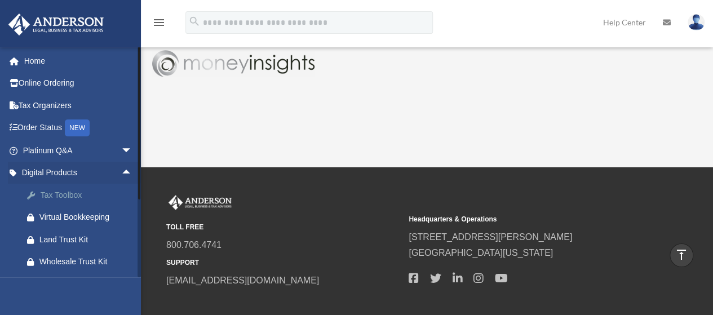
click at [78, 195] on div "Tax Toolbox" at bounding box center [87, 195] width 96 height 14
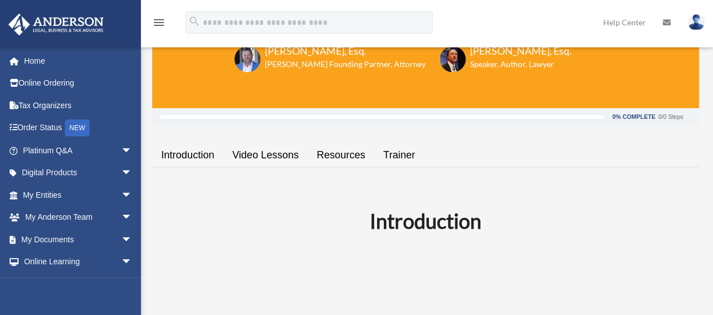
scroll to position [189, 0]
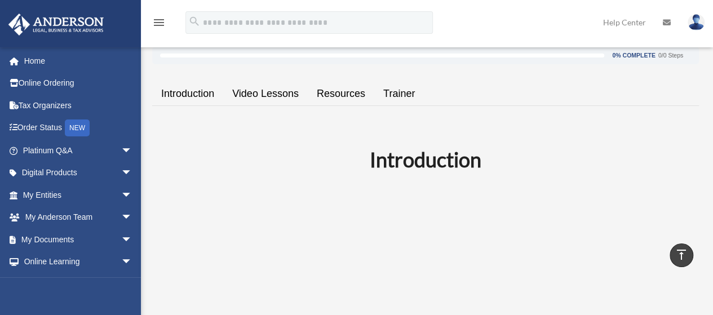
click at [340, 90] on link "Resources" at bounding box center [341, 94] width 66 height 32
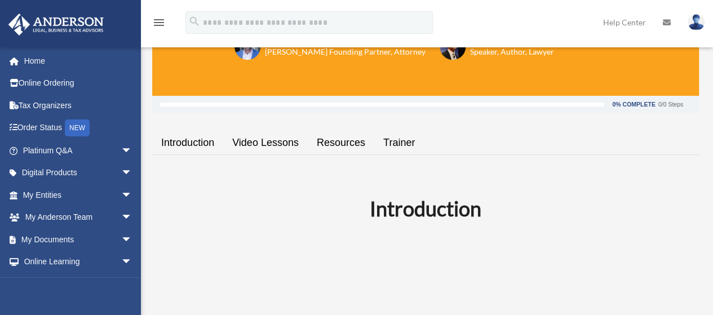
scroll to position [138, 0]
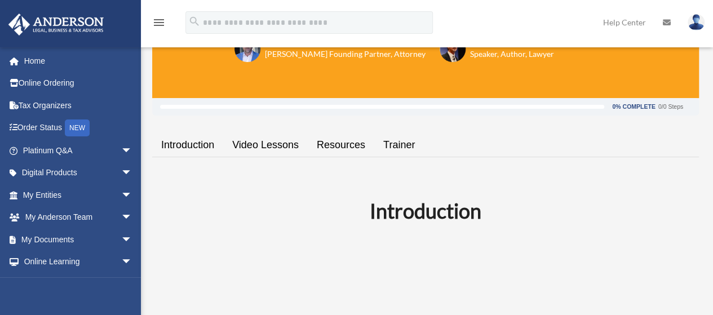
click at [398, 146] on link "Trainer" at bounding box center [399, 145] width 50 height 32
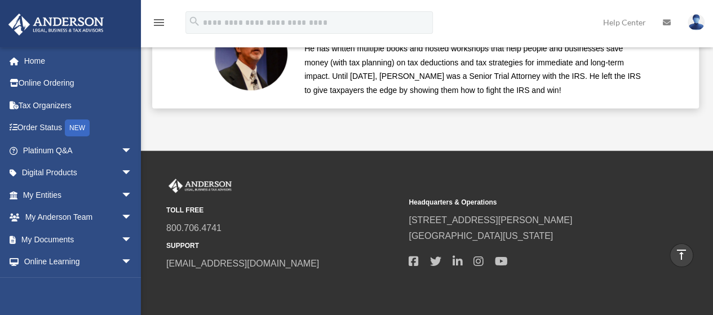
scroll to position [2882, 0]
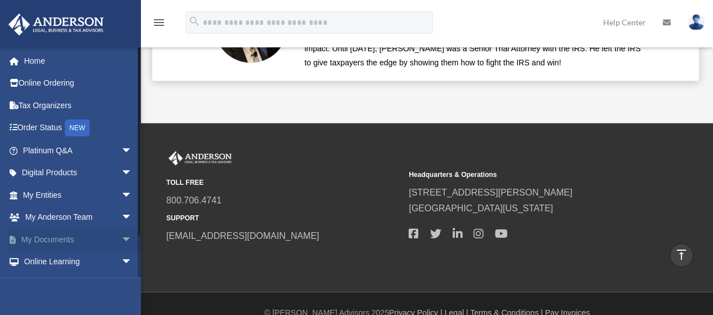
click at [121, 235] on span "arrow_drop_down" at bounding box center [132, 239] width 23 height 23
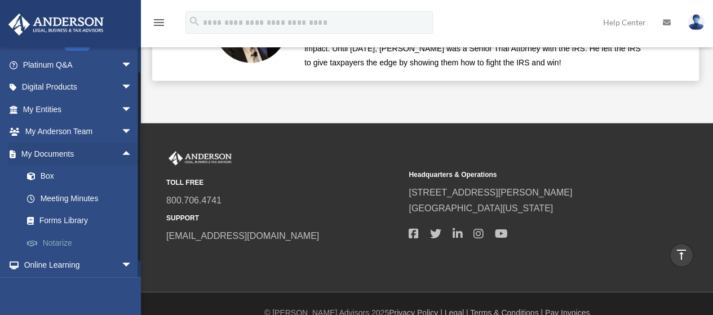
drag, startPoint x: 139, startPoint y: 207, endPoint x: 133, endPoint y: 235, distance: 28.7
click at [133, 235] on div "fengqingz@yahoo.com Sign Out fengqingz@yahoo.com Home Online Ordering Tax Organ…" at bounding box center [70, 162] width 141 height 230
click at [75, 220] on link "Forms Library" at bounding box center [82, 219] width 133 height 23
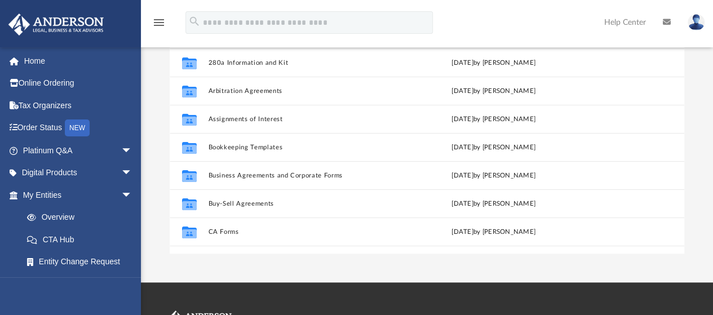
scroll to position [151, 0]
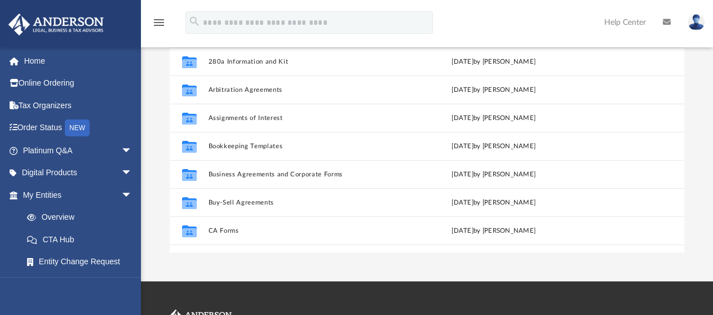
click at [703, 111] on div "Forms Library Name Modified Collaborated Folder 25 Funding Sources and Guide to…" at bounding box center [427, 92] width 572 height 321
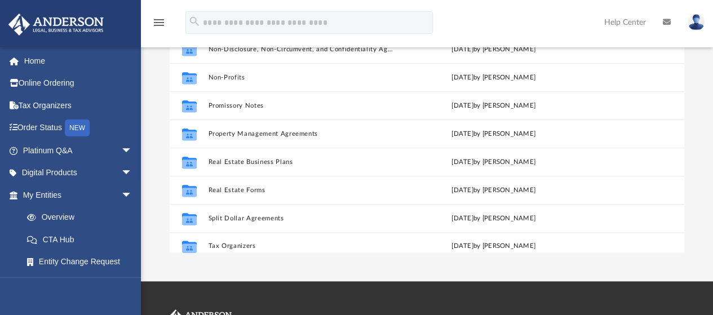
scroll to position [611, 0]
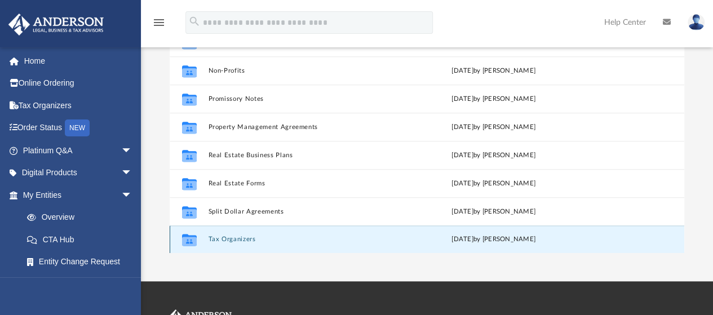
click at [238, 241] on button "Tax Organizers" at bounding box center [301, 239] width 187 height 7
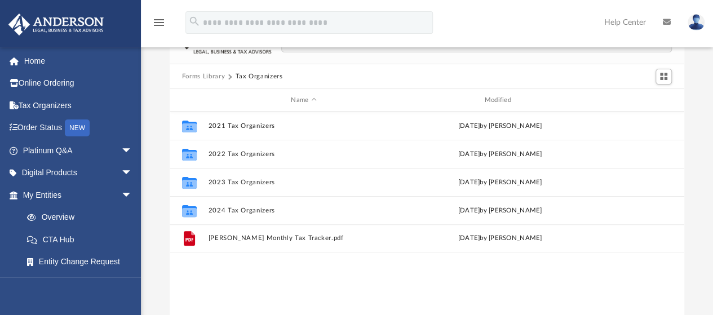
scroll to position [50, 0]
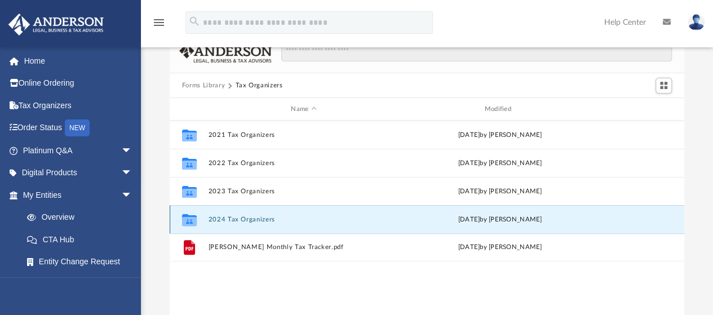
click at [260, 218] on button "2024 Tax Organizers" at bounding box center [303, 219] width 191 height 7
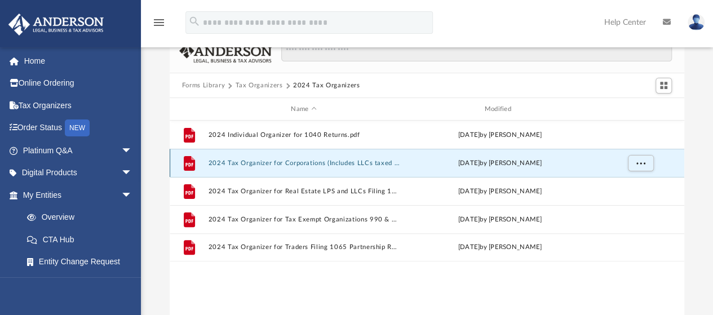
click at [327, 160] on button "2024 Tax Organizer for Corporations (Includes LLCs taxed as Corporations) 1120 …" at bounding box center [303, 162] width 191 height 7
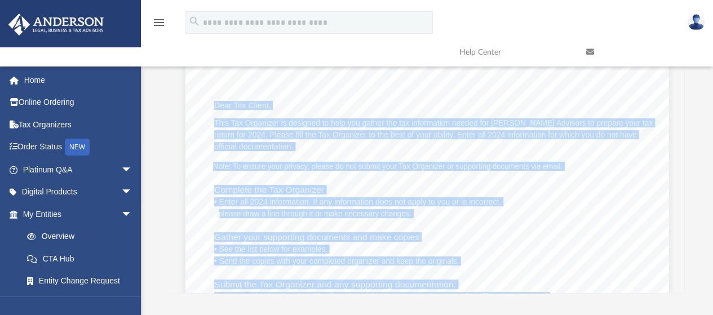
scroll to position [106, 0]
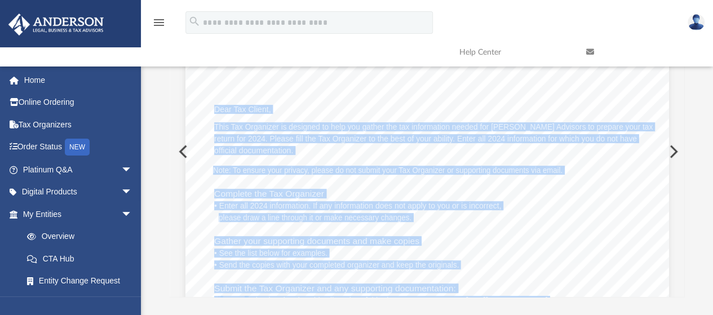
click at [670, 148] on button "Preview" at bounding box center [672, 152] width 25 height 32
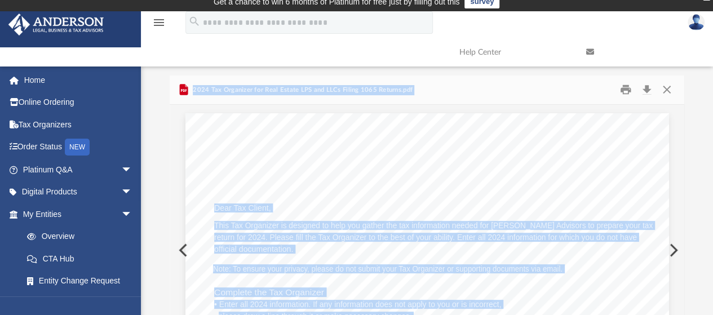
scroll to position [0, 0]
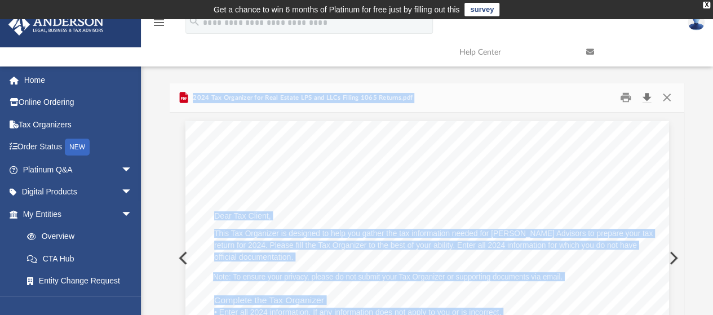
click at [644, 95] on button "Download" at bounding box center [646, 97] width 20 height 17
click at [669, 97] on button "Close" at bounding box center [666, 97] width 20 height 17
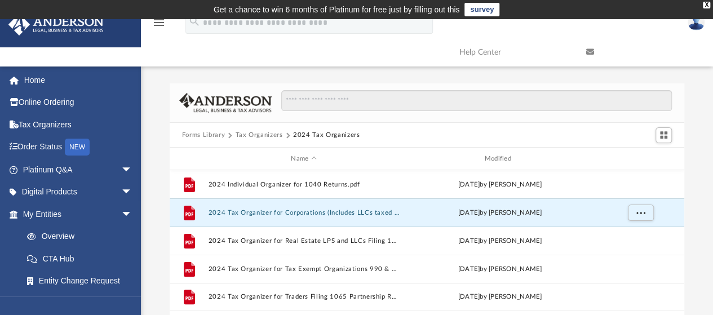
click at [207, 136] on button "Forms Library" at bounding box center [203, 135] width 43 height 10
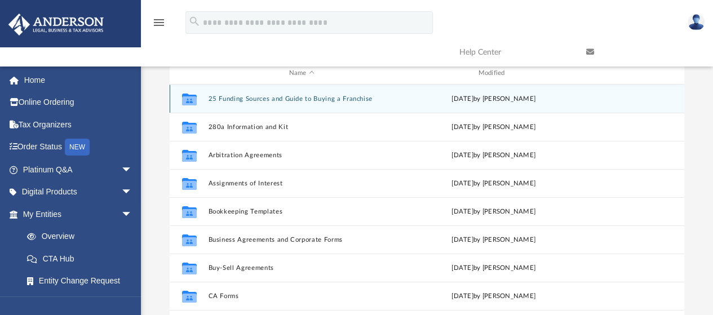
scroll to position [86, 0]
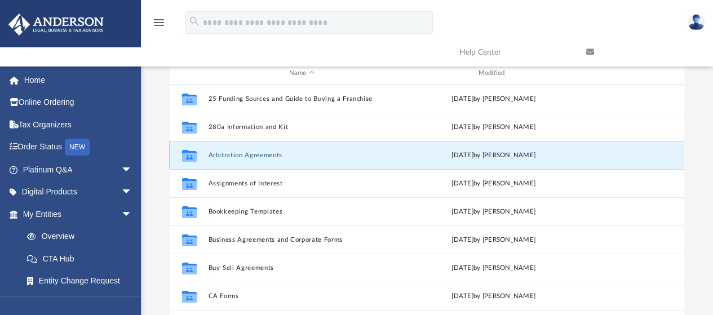
click at [253, 157] on button "Arbitration Agreements" at bounding box center [301, 155] width 187 height 7
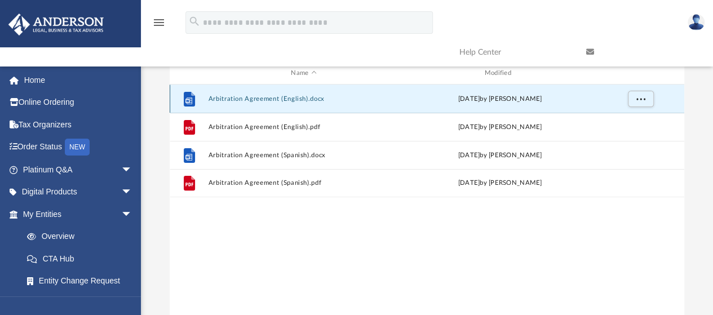
click at [287, 99] on button "Arbitration Agreement (English).docx" at bounding box center [303, 98] width 191 height 7
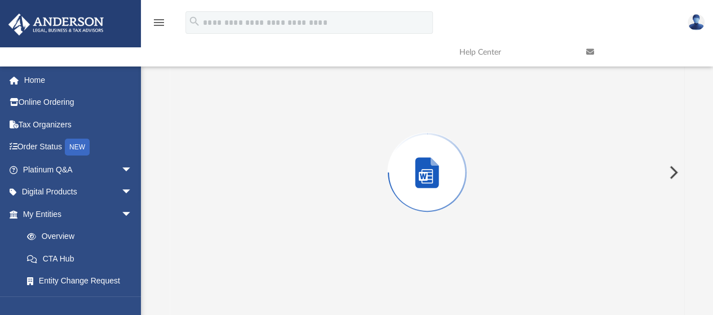
scroll to position [88, 0]
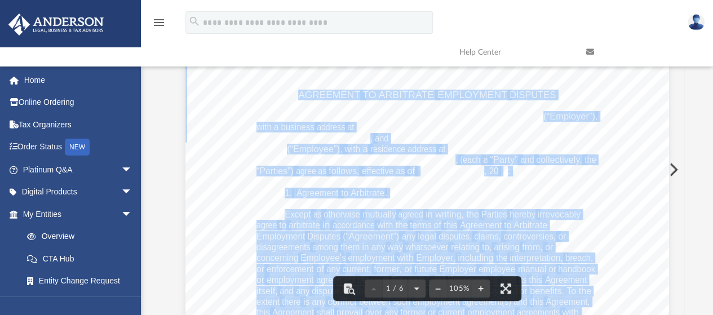
click at [672, 167] on button "Preview" at bounding box center [672, 170] width 25 height 32
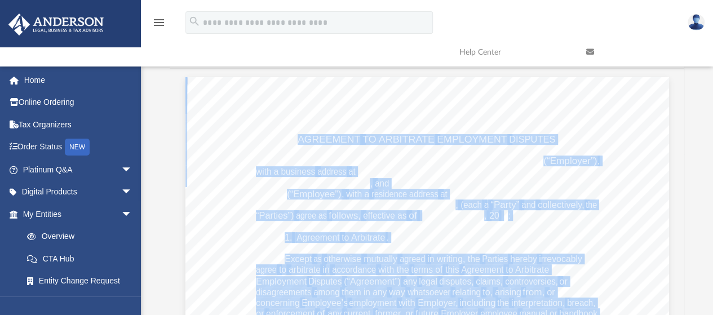
scroll to position [20, 0]
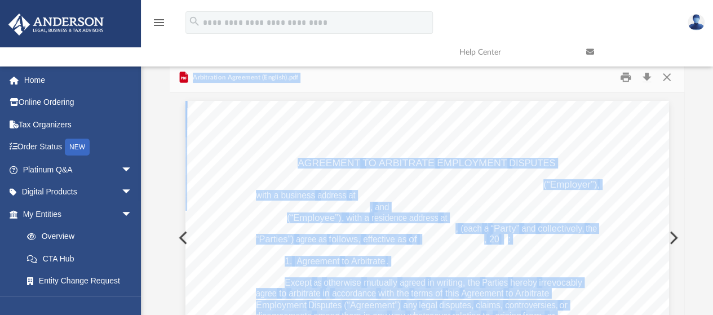
click at [178, 243] on button "Preview" at bounding box center [182, 238] width 25 height 32
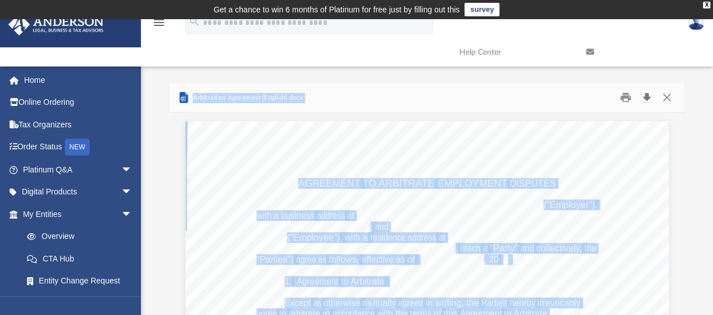
click at [648, 100] on button "Download" at bounding box center [646, 97] width 20 height 17
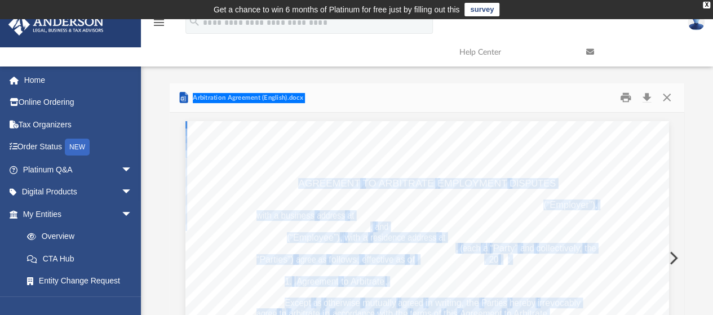
drag, startPoint x: 368, startPoint y: 103, endPoint x: 378, endPoint y: 103, distance: 9.6
click at [368, 103] on div "Arbitration Agreement (English).docx" at bounding box center [427, 98] width 515 height 30
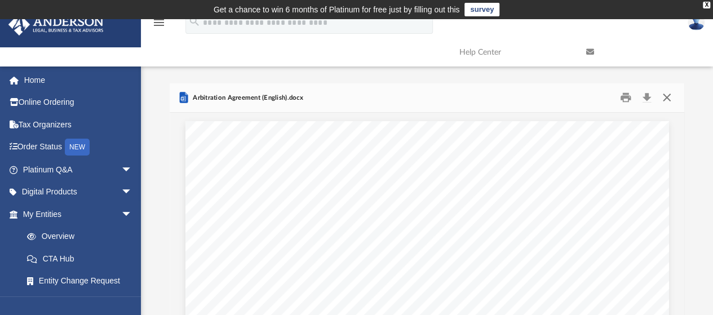
click at [668, 99] on button "Close" at bounding box center [666, 97] width 20 height 17
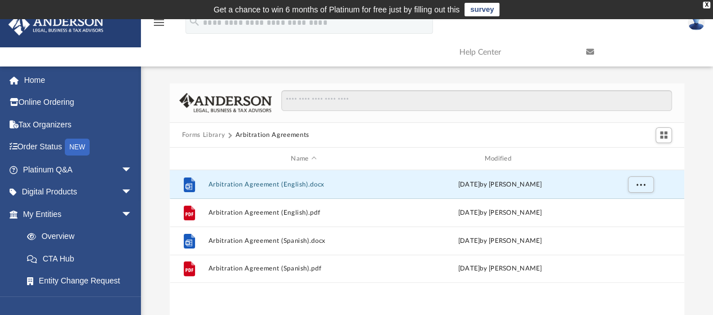
click at [206, 134] on button "Forms Library" at bounding box center [203, 135] width 43 height 10
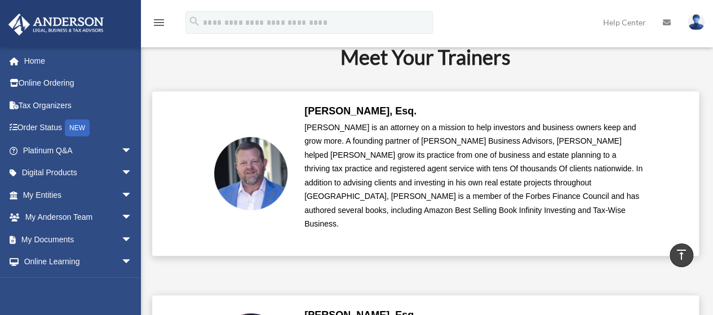
scroll to position [2542, 0]
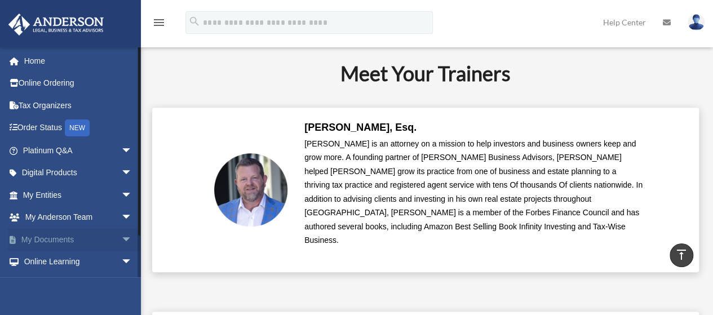
click at [121, 241] on span "arrow_drop_down" at bounding box center [132, 239] width 23 height 23
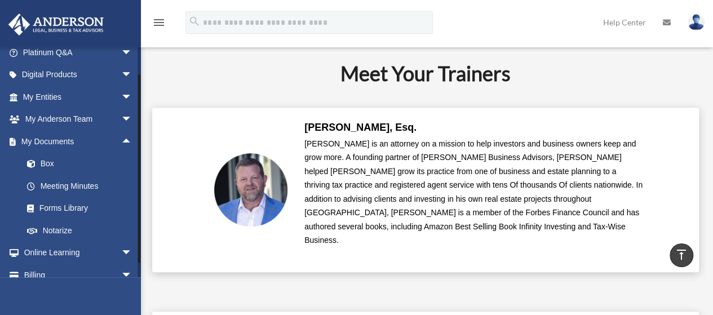
scroll to position [131, 0]
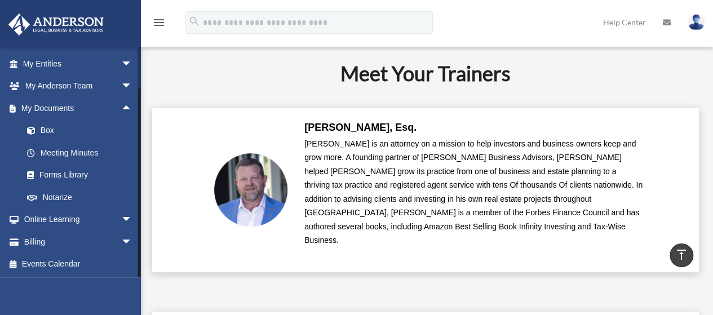
drag, startPoint x: 138, startPoint y: 124, endPoint x: 137, endPoint y: 172, distance: 47.9
click at [138, 172] on div at bounding box center [139, 182] width 2 height 189
click at [87, 172] on link "Forms Library" at bounding box center [82, 175] width 133 height 23
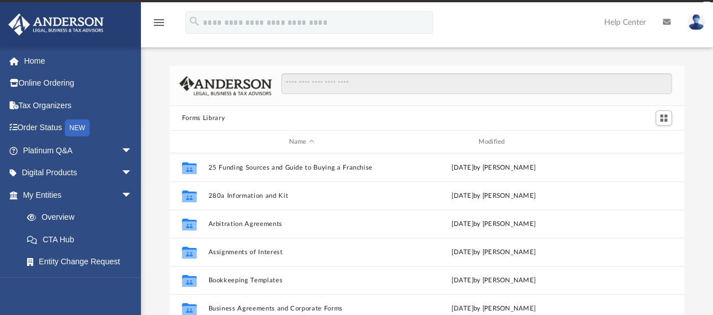
scroll to position [247, 506]
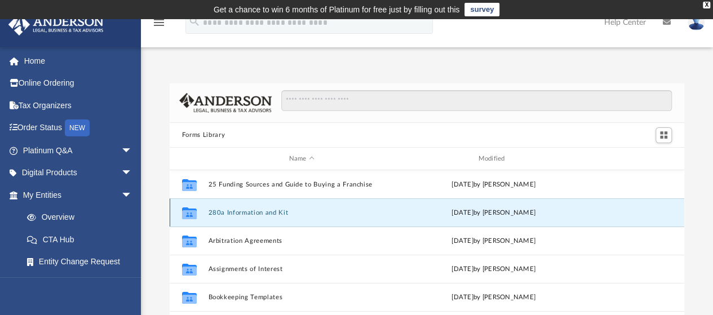
click at [252, 216] on button "280a Information and Kit" at bounding box center [301, 212] width 187 height 7
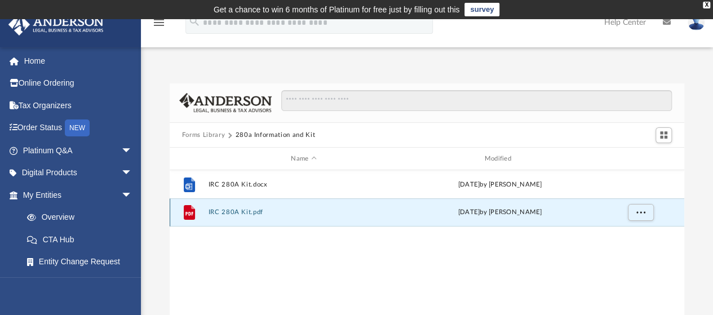
click at [250, 214] on button "IRC 280A Kit.pdf" at bounding box center [303, 212] width 191 height 7
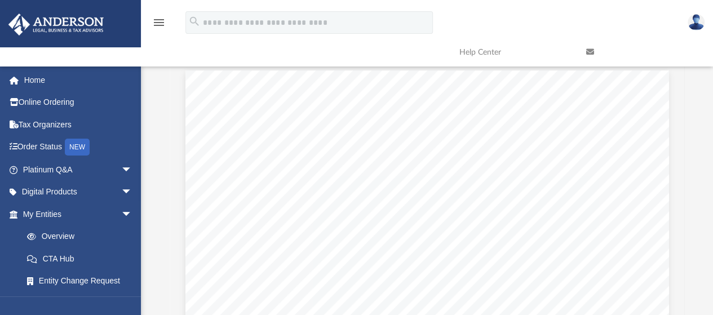
scroll to position [49, 0]
click at [179, 207] on button "Preview" at bounding box center [182, 209] width 25 height 32
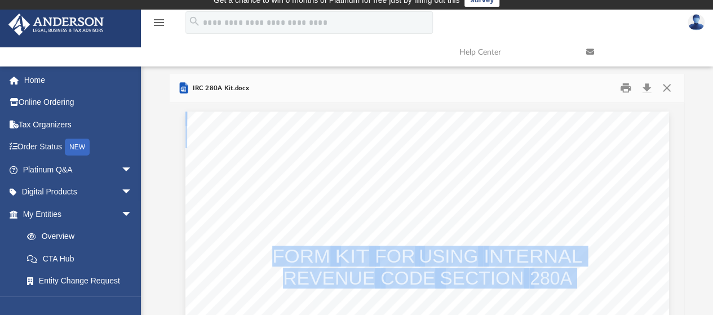
scroll to position [0, 0]
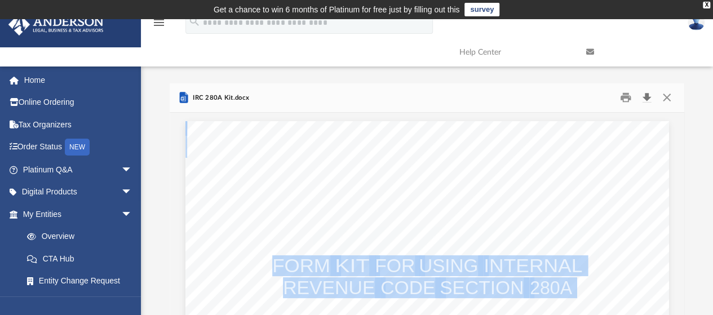
click at [641, 97] on button "Download" at bounding box center [646, 97] width 20 height 17
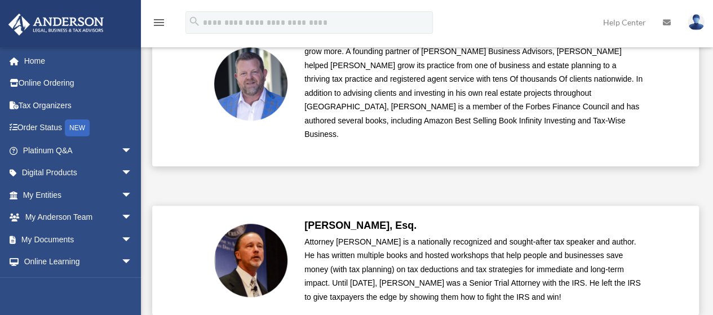
scroll to position [2652, 0]
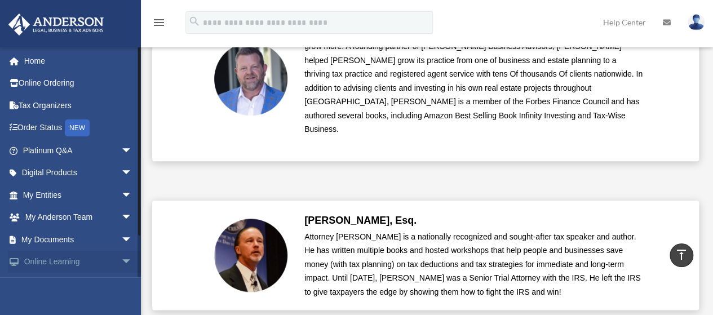
click at [121, 262] on span "arrow_drop_down" at bounding box center [132, 262] width 23 height 23
click at [121, 242] on span "arrow_drop_down" at bounding box center [132, 239] width 23 height 23
click at [139, 183] on div at bounding box center [139, 141] width 2 height 189
drag, startPoint x: 139, startPoint y: 183, endPoint x: 136, endPoint y: 190, distance: 7.8
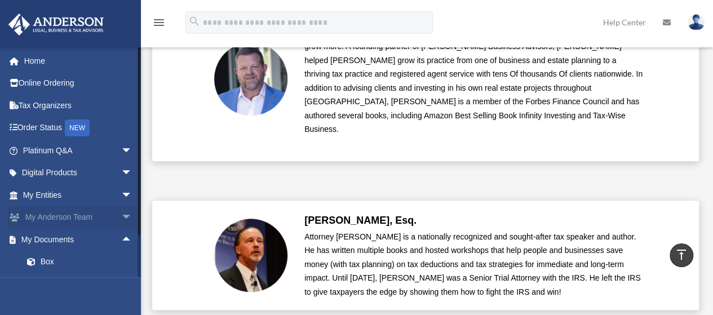
click at [136, 189] on div "fengqingz@yahoo.com Sign Out fengqingz@yahoo.com Home Online Ordering Tax Organ…" at bounding box center [70, 162] width 141 height 230
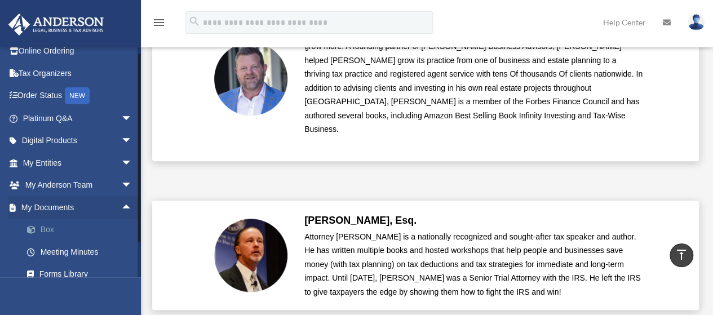
click at [129, 221] on link "Box" at bounding box center [82, 230] width 133 height 23
click at [78, 269] on link "Forms Library" at bounding box center [82, 274] width 133 height 23
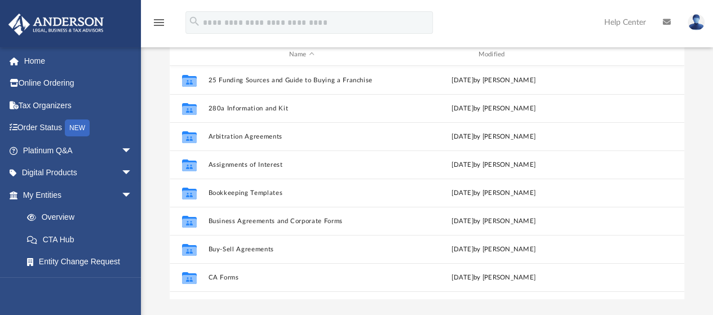
scroll to position [109, 0]
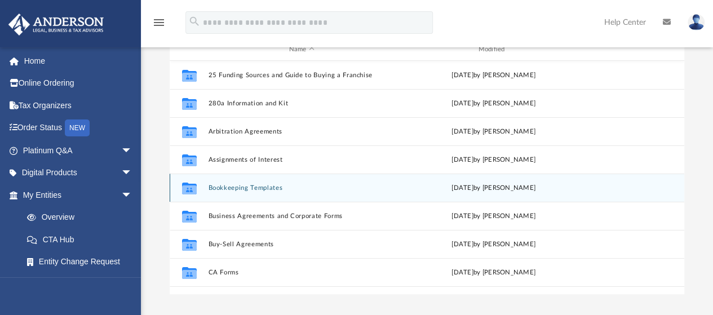
click at [269, 190] on button "Bookkeeping Templates" at bounding box center [301, 187] width 187 height 7
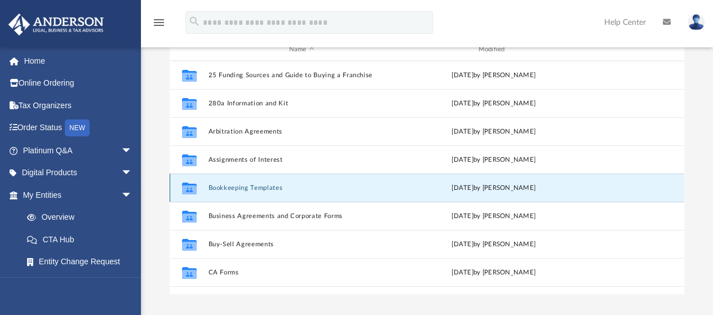
click at [269, 190] on button "Bookkeeping Templates" at bounding box center [301, 187] width 187 height 7
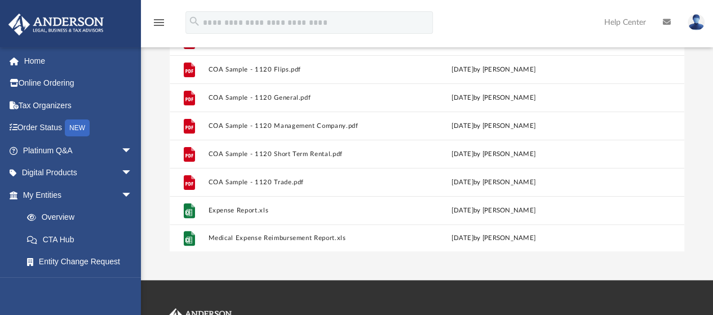
scroll to position [75, 0]
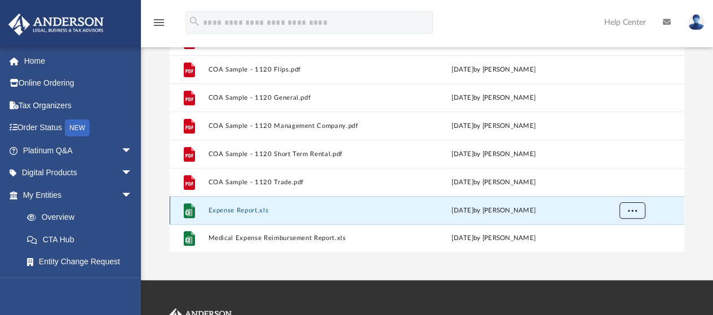
click at [633, 208] on span "More options" at bounding box center [631, 210] width 9 height 6
click at [632, 188] on li "Download" at bounding box center [621, 187] width 33 height 12
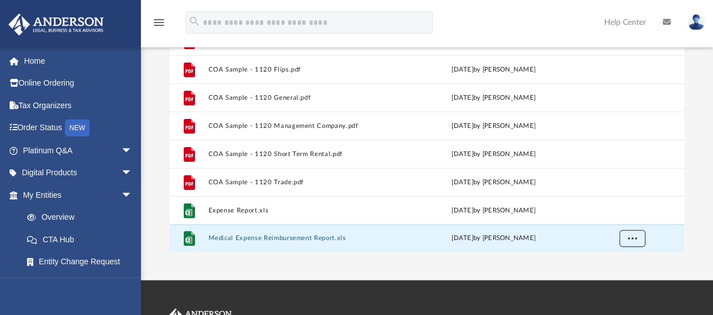
click at [633, 235] on div "File 11- Expense Reimbursement Report.pdf [DATE] by [PERSON_NAME] File 12- Mile…" at bounding box center [427, 135] width 514 height 234
click at [629, 236] on span "More options" at bounding box center [631, 238] width 9 height 6
click at [627, 213] on li "Download" at bounding box center [621, 214] width 33 height 12
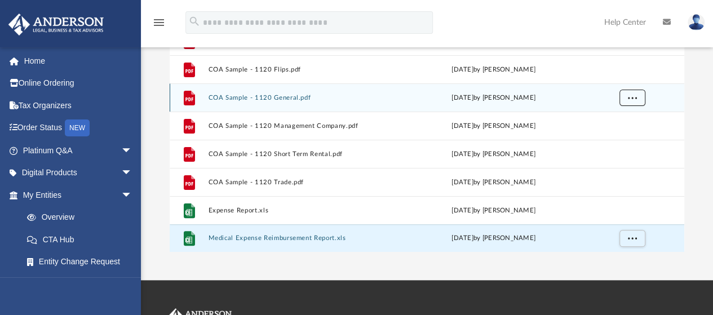
click at [631, 95] on span "More options" at bounding box center [631, 98] width 9 height 6
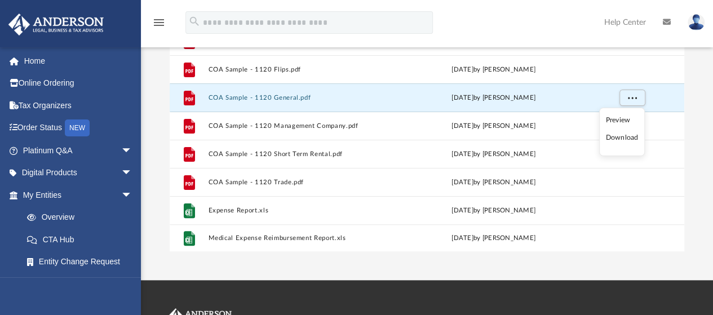
click at [629, 138] on li "Download" at bounding box center [621, 138] width 33 height 12
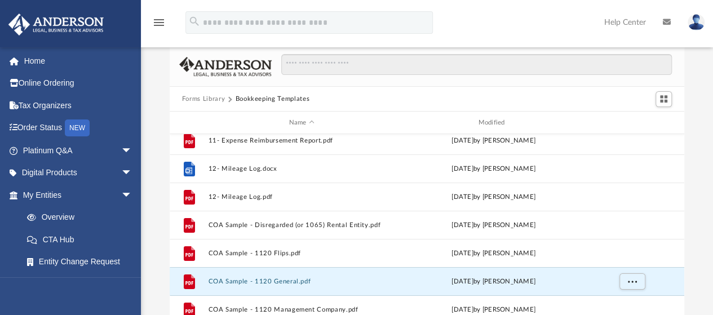
scroll to position [0, 0]
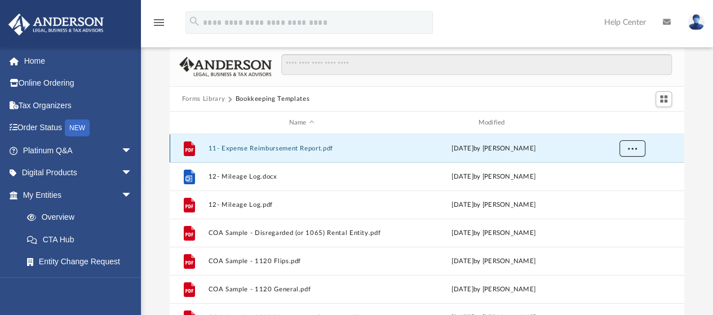
click at [627, 147] on span "More options" at bounding box center [631, 148] width 9 height 6
click at [627, 189] on li "Download" at bounding box center [621, 189] width 33 height 12
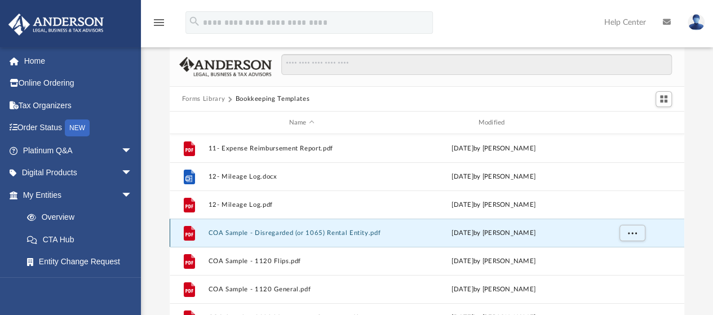
click at [342, 230] on button "COA Sample - Disregarded (or 1065) Rental Entity.pdf" at bounding box center [301, 232] width 187 height 7
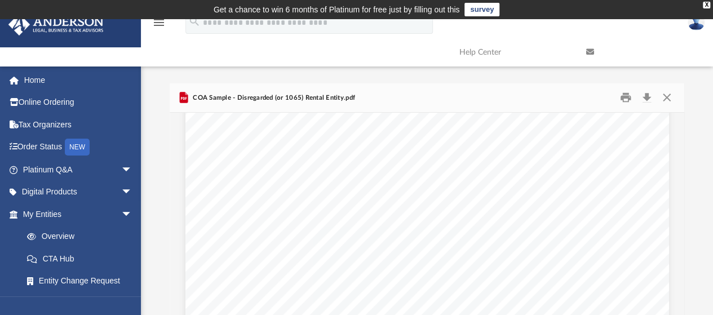
click at [706, 102] on div "Forms Library Bookkeeping Templates Name Modified File 11- Expense Reimbursemen…" at bounding box center [427, 243] width 572 height 321
click at [648, 99] on button "Download" at bounding box center [646, 97] width 20 height 17
click at [411, 55] on div "menu search Site Menu add [EMAIL_ADDRESS][DOMAIN_NAME] My Profile Reset Passwor…" at bounding box center [356, 36] width 696 height 57
click at [669, 99] on button "Close" at bounding box center [666, 97] width 20 height 17
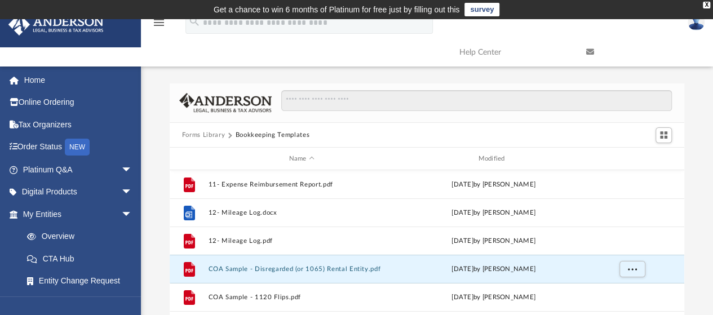
click at [194, 131] on button "Forms Library" at bounding box center [203, 135] width 43 height 10
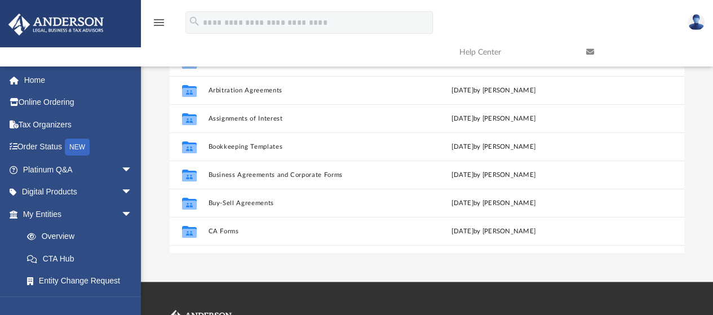
scroll to position [152, 0]
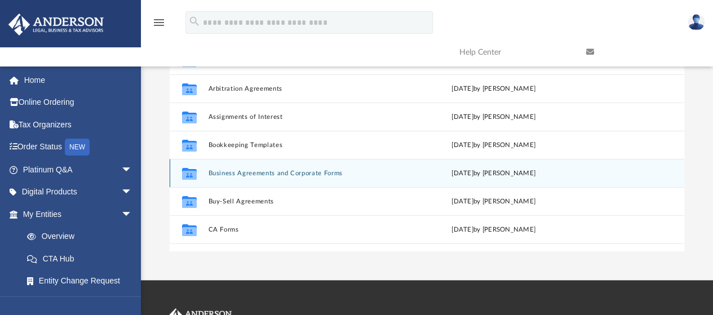
click at [309, 177] on div "Collaborated Folder Business Agreements and Corporate Forms [DATE] by [PERSON_N…" at bounding box center [427, 173] width 514 height 28
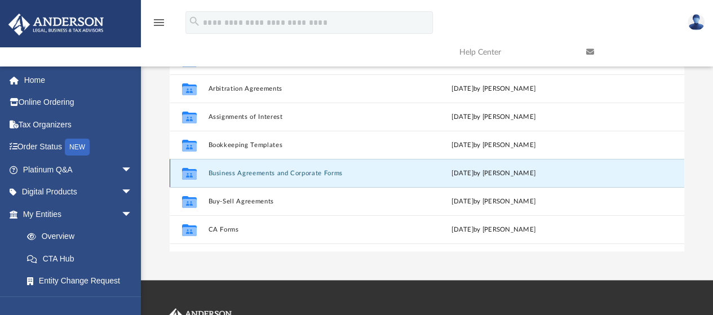
click at [310, 173] on button "Business Agreements and Corporate Forms" at bounding box center [301, 173] width 187 height 7
click at [189, 171] on icon "grid" at bounding box center [189, 175] width 15 height 9
click at [192, 171] on icon "grid" at bounding box center [189, 175] width 15 height 9
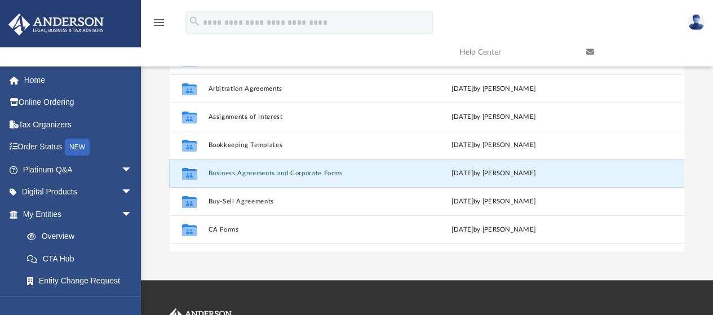
click at [217, 173] on button "Business Agreements and Corporate Forms" at bounding box center [301, 173] width 187 height 7
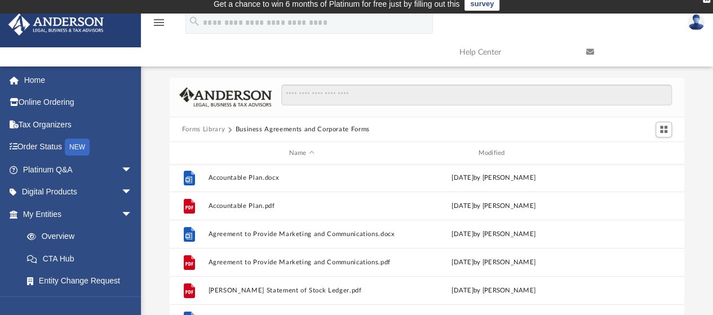
scroll to position [5, 0]
click at [199, 127] on button "Forms Library" at bounding box center [203, 130] width 43 height 10
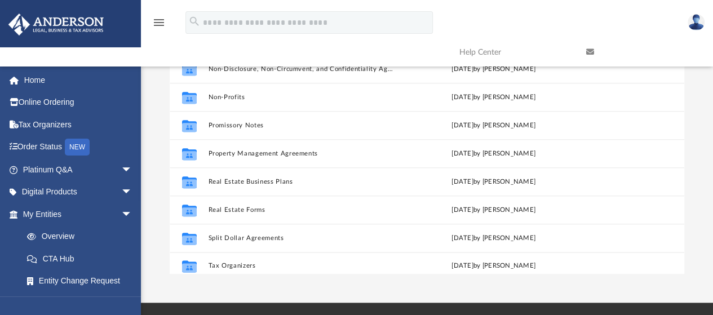
scroll to position [611, 0]
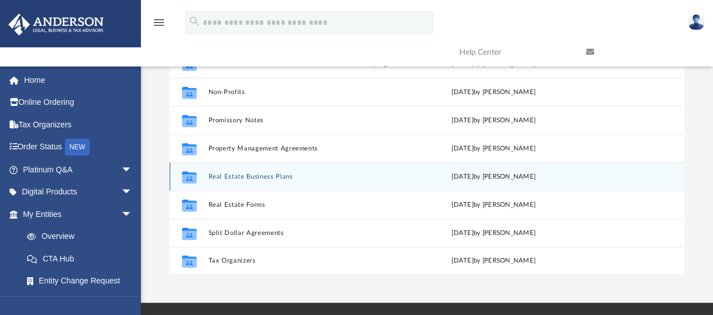
click at [268, 173] on button "Real Estate Business Plans" at bounding box center [301, 176] width 187 height 7
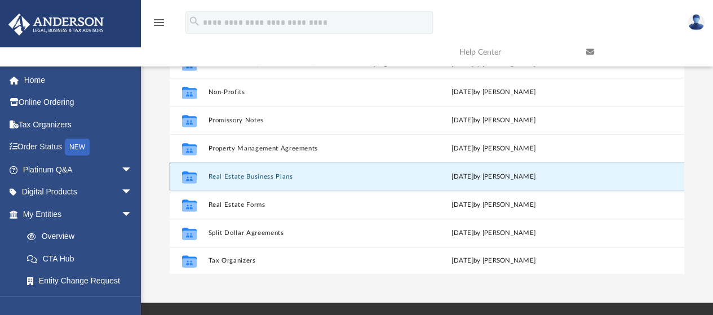
click at [268, 173] on button "Real Estate Business Plans" at bounding box center [301, 176] width 187 height 7
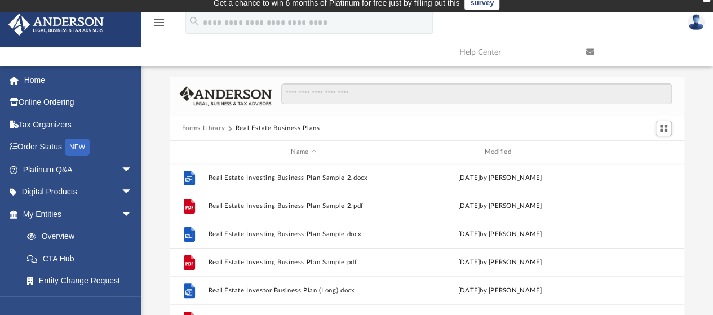
scroll to position [2, 0]
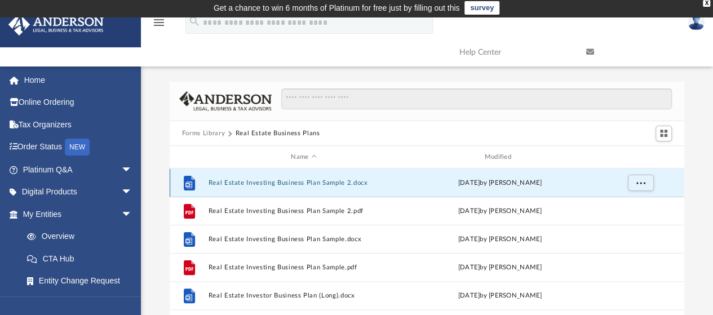
click at [290, 184] on button "Real Estate Investing Business Plan Sample 2.docx" at bounding box center [303, 182] width 191 height 7
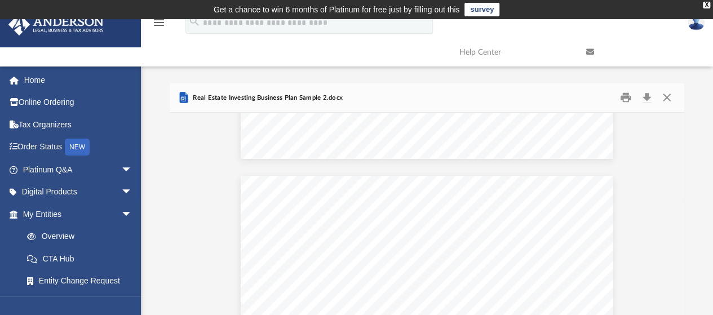
scroll to position [1610, 0]
click at [670, 95] on button "Close" at bounding box center [666, 97] width 20 height 17
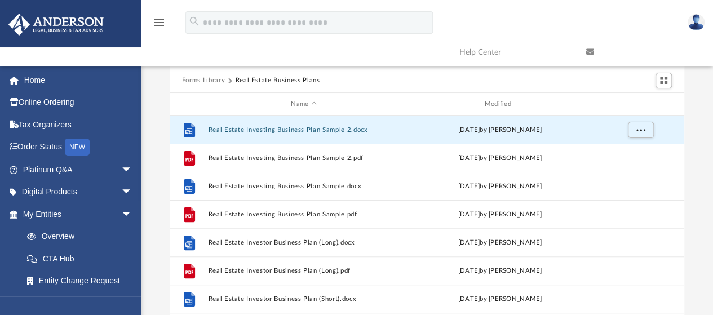
scroll to position [55, 0]
